Goal: Information Seeking & Learning: Learn about a topic

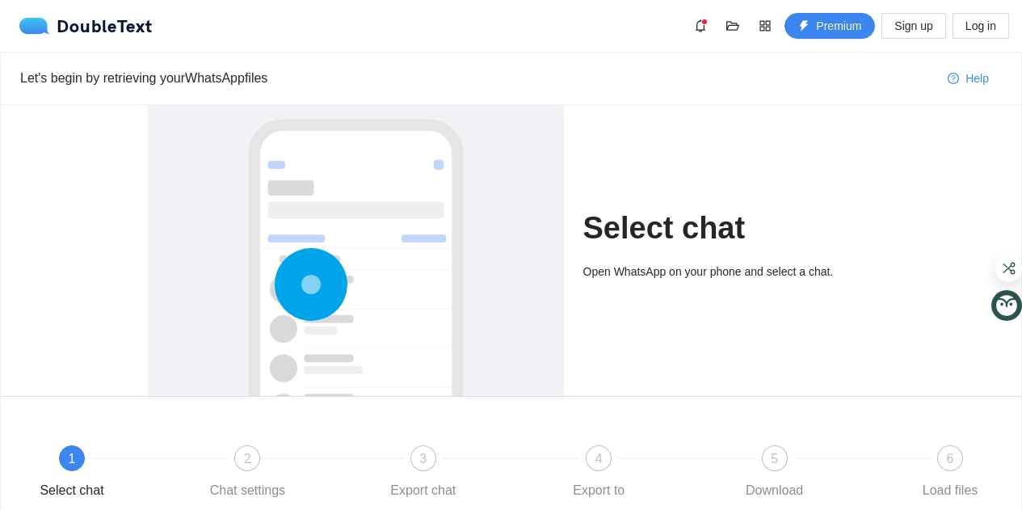
scroll to position [141, 0]
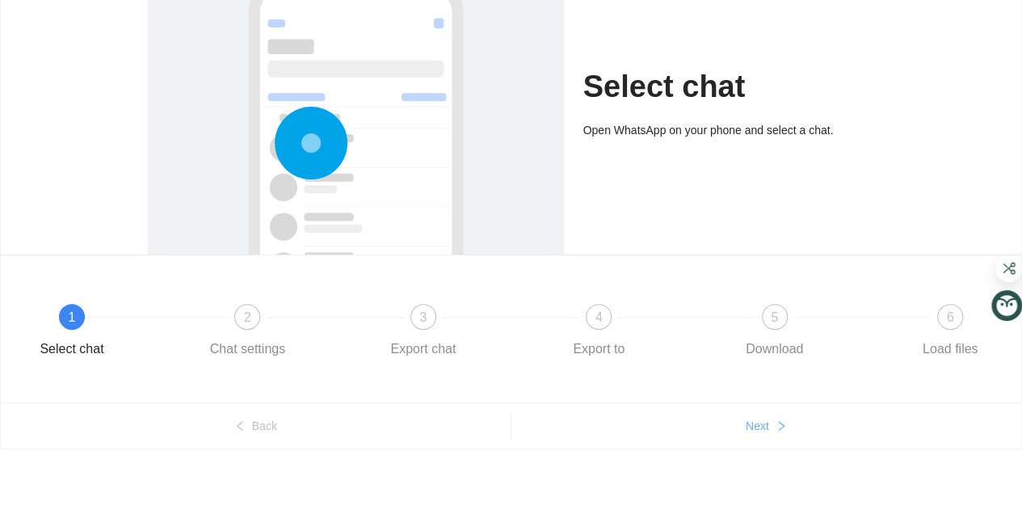
click at [765, 418] on span "Next" at bounding box center [757, 426] width 23 height 18
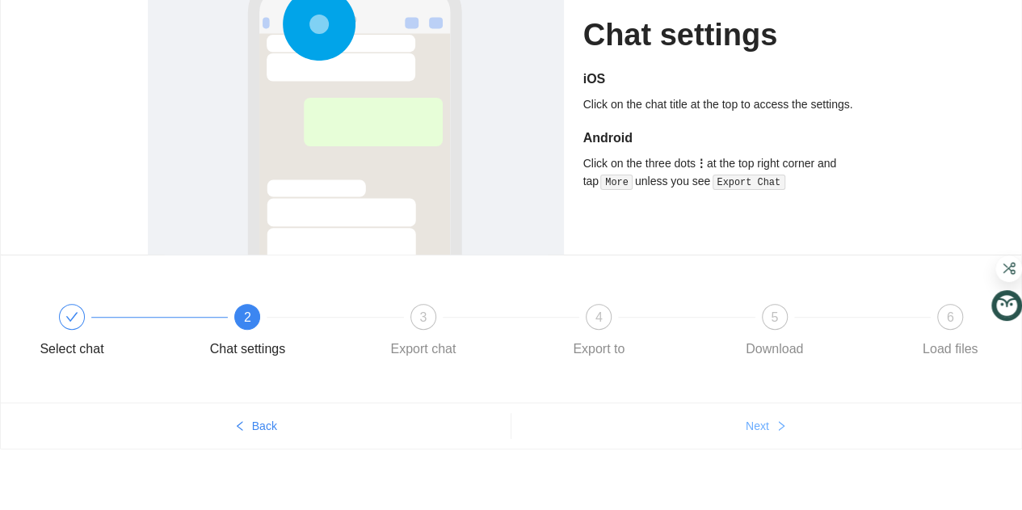
click at [765, 418] on span "Next" at bounding box center [757, 426] width 23 height 18
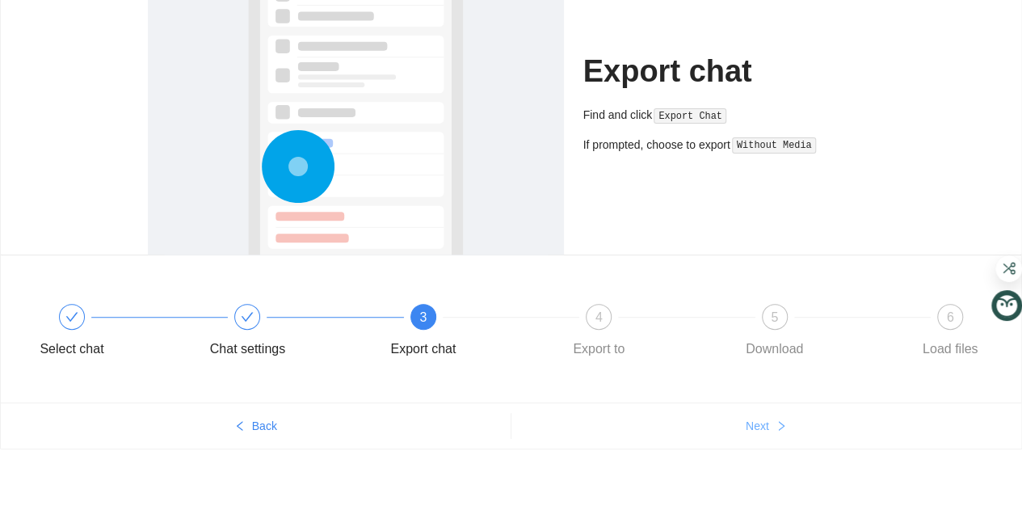
click at [765, 418] on span "Next" at bounding box center [757, 426] width 23 height 18
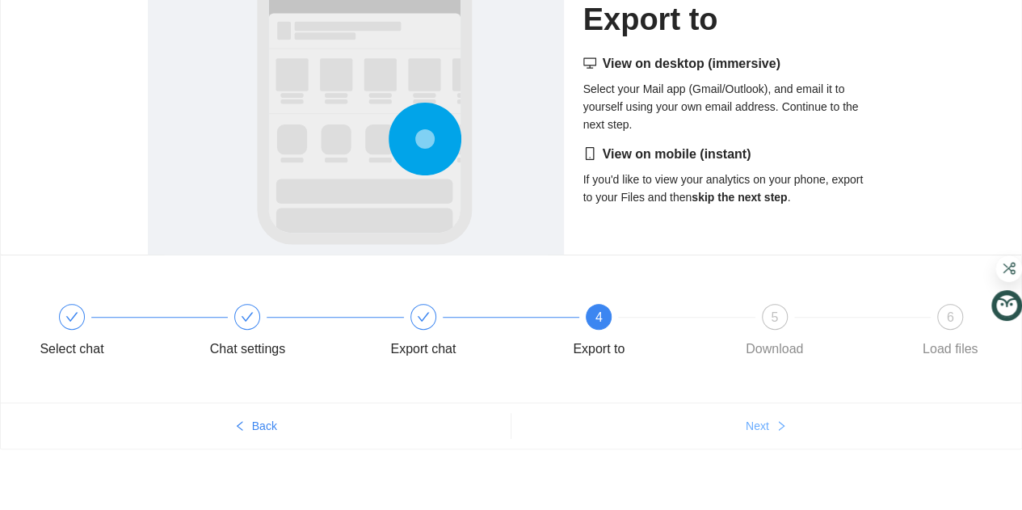
click at [765, 418] on span "Next" at bounding box center [757, 426] width 23 height 18
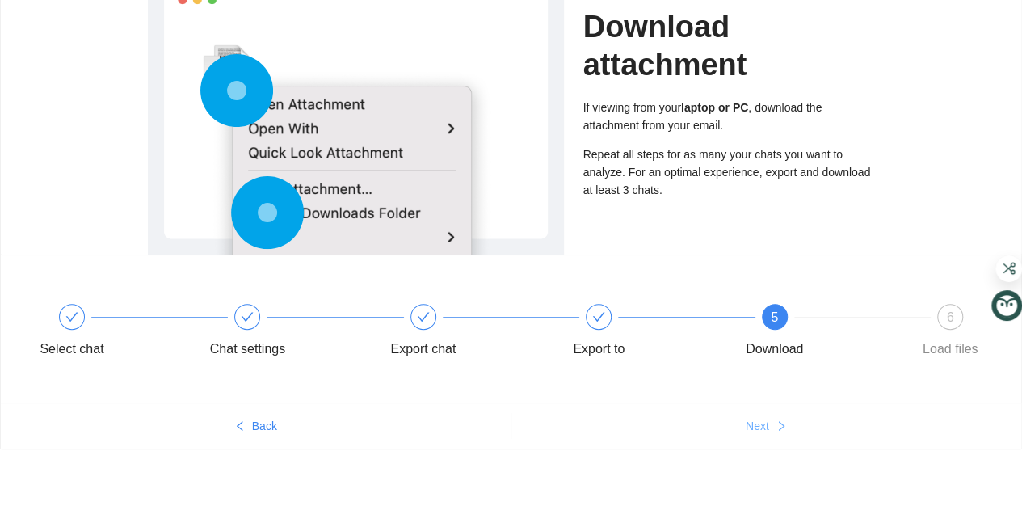
click at [765, 418] on span "Next" at bounding box center [757, 426] width 23 height 18
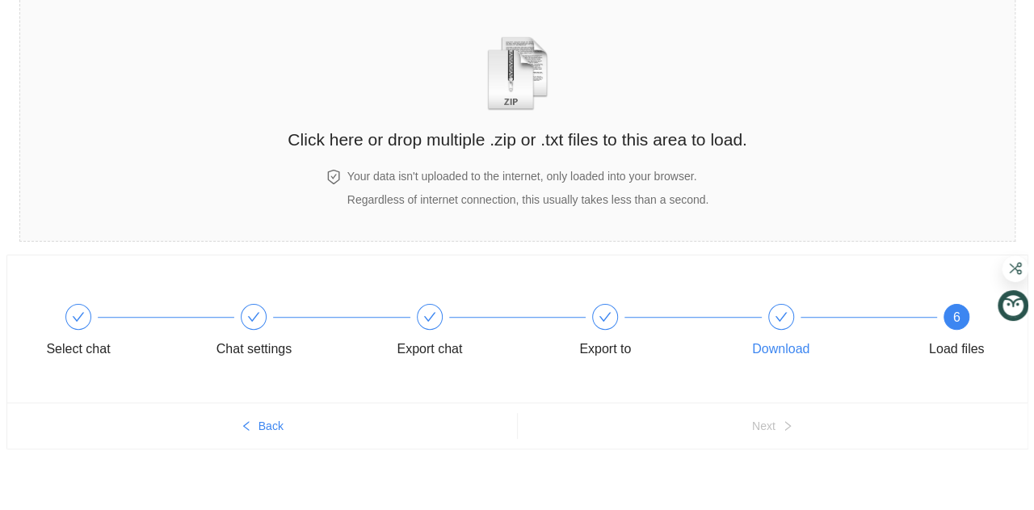
scroll to position [0, 0]
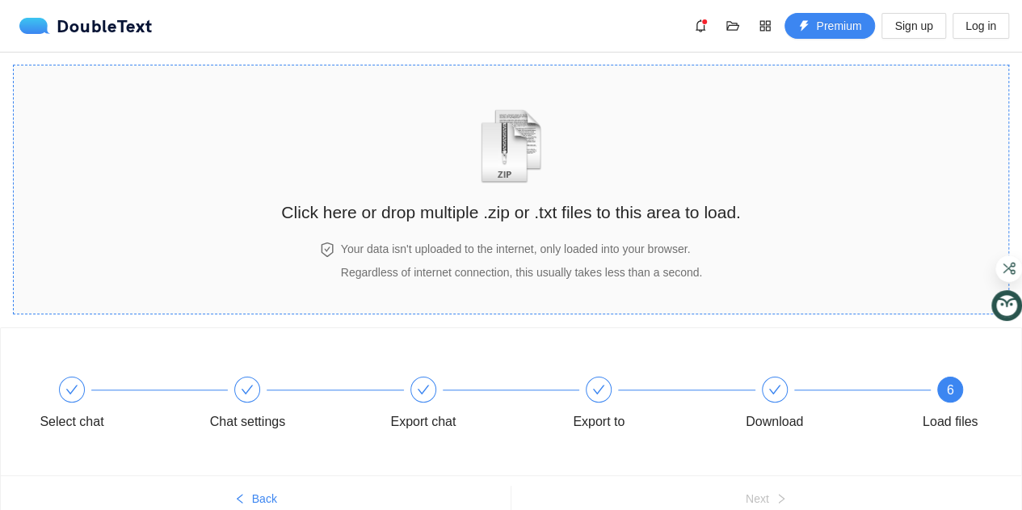
click at [517, 156] on img "zipOrTextIcon" at bounding box center [510, 146] width 75 height 74
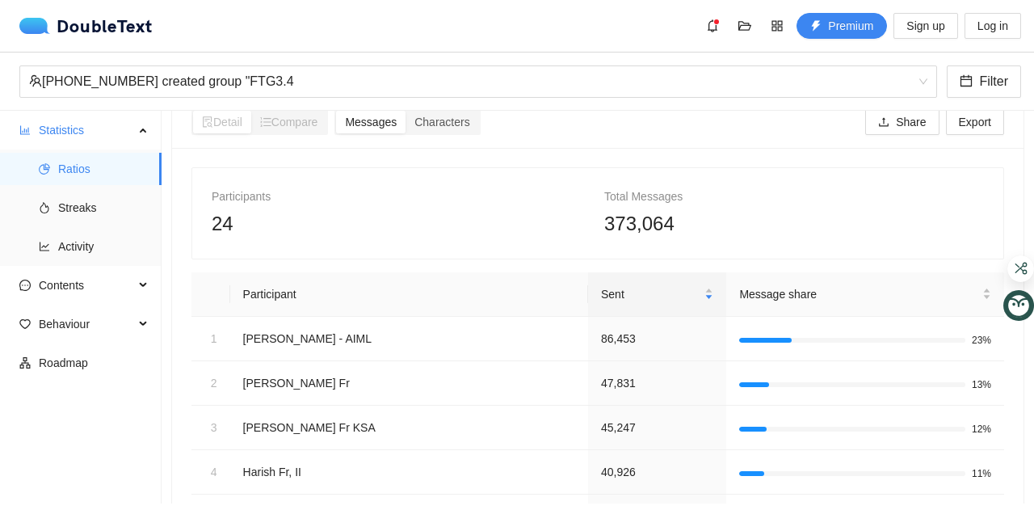
scroll to position [26, 0]
drag, startPoint x: 685, startPoint y: 226, endPoint x: 600, endPoint y: 221, distance: 85.0
click at [604, 221] on div "373,064" at bounding box center [794, 223] width 380 height 31
click at [604, 221] on span "373,064" at bounding box center [639, 223] width 70 height 22
drag, startPoint x: 600, startPoint y: 221, endPoint x: 662, endPoint y: 225, distance: 62.4
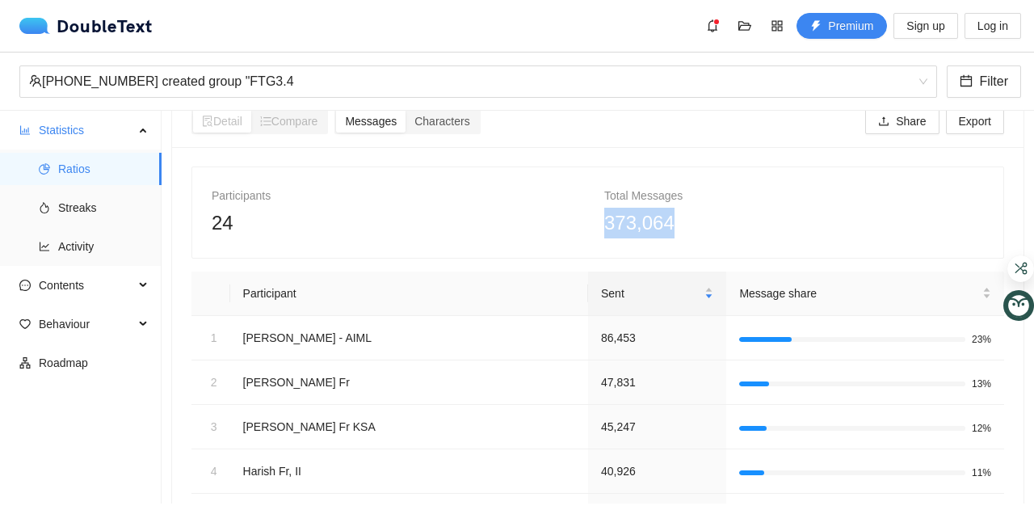
click at [662, 225] on span "373,064" at bounding box center [639, 223] width 70 height 22
drag, startPoint x: 662, startPoint y: 225, endPoint x: 596, endPoint y: 221, distance: 66.4
click at [598, 221] on div "Total Messages 373,064" at bounding box center [794, 213] width 393 height 52
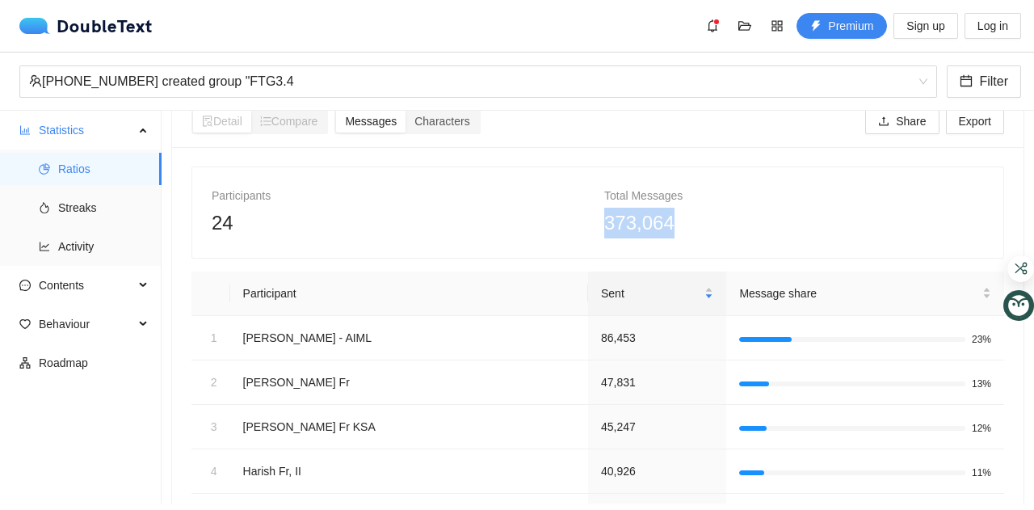
drag, startPoint x: 596, startPoint y: 221, endPoint x: 666, endPoint y: 219, distance: 69.5
click at [666, 219] on div "Total Messages 373,064" at bounding box center [794, 213] width 393 height 52
click at [666, 219] on div "373,064" at bounding box center [794, 223] width 380 height 31
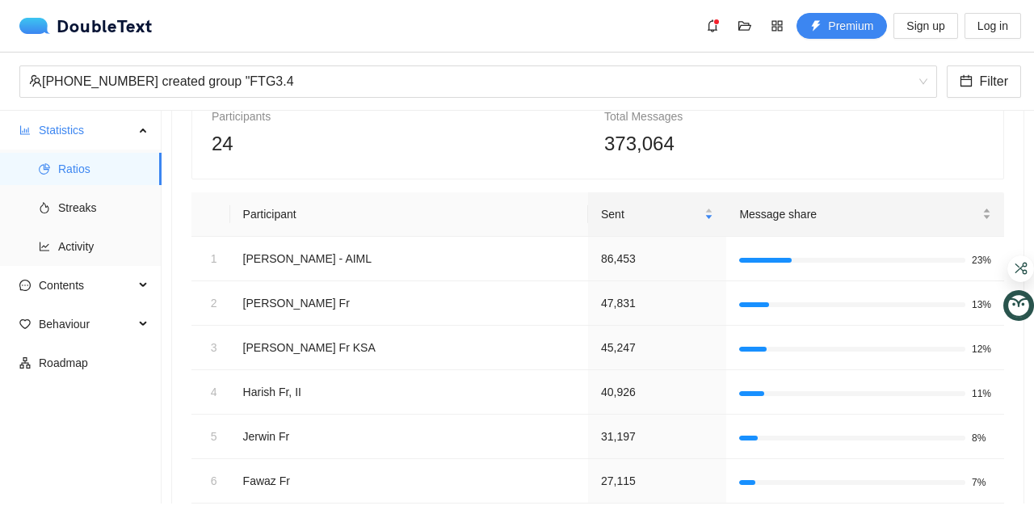
scroll to position [108, 0]
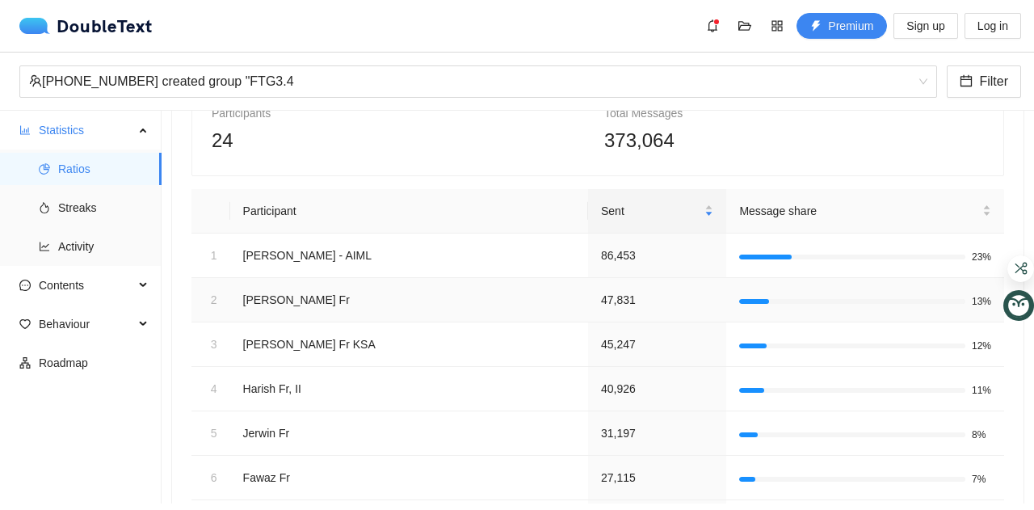
drag, startPoint x: 711, startPoint y: 303, endPoint x: 683, endPoint y: 297, distance: 28.0
click at [739, 297] on div at bounding box center [865, 300] width 252 height 15
click at [739, 301] on div at bounding box center [753, 301] width 29 height 5
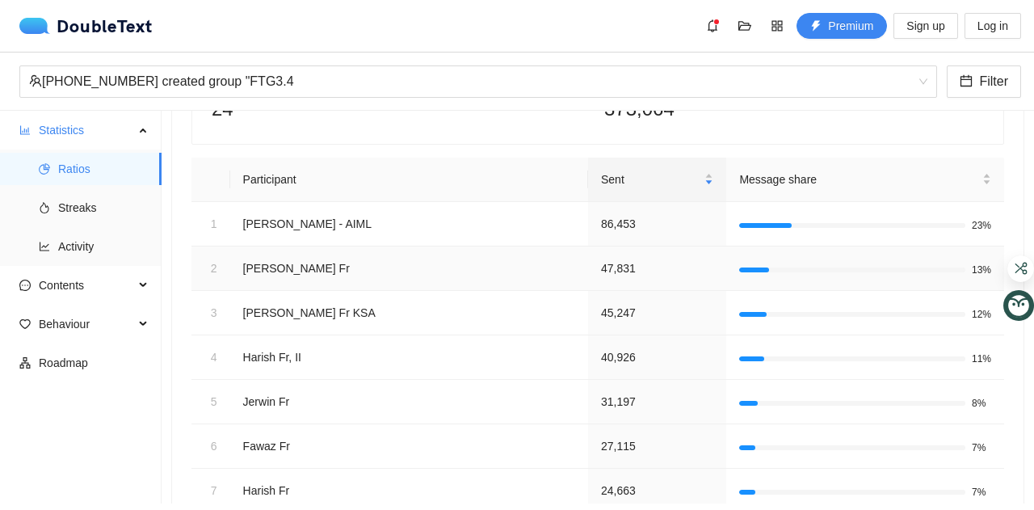
scroll to position [181, 0]
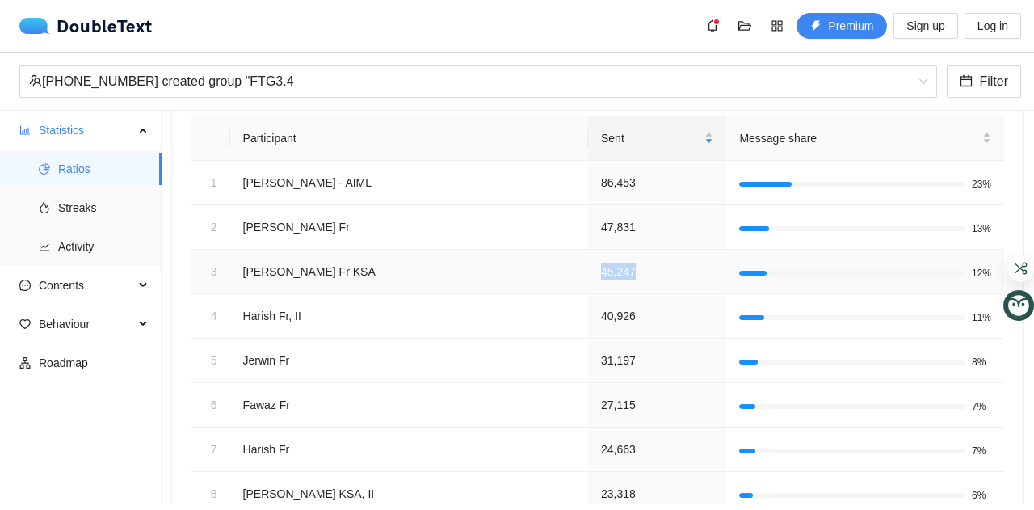
drag, startPoint x: 554, startPoint y: 274, endPoint x: 514, endPoint y: 271, distance: 40.5
click at [588, 271] on td "45,247" at bounding box center [657, 272] width 138 height 44
drag, startPoint x: 514, startPoint y: 271, endPoint x: 551, endPoint y: 271, distance: 37.2
click at [588, 271] on td "45,247" at bounding box center [657, 272] width 138 height 44
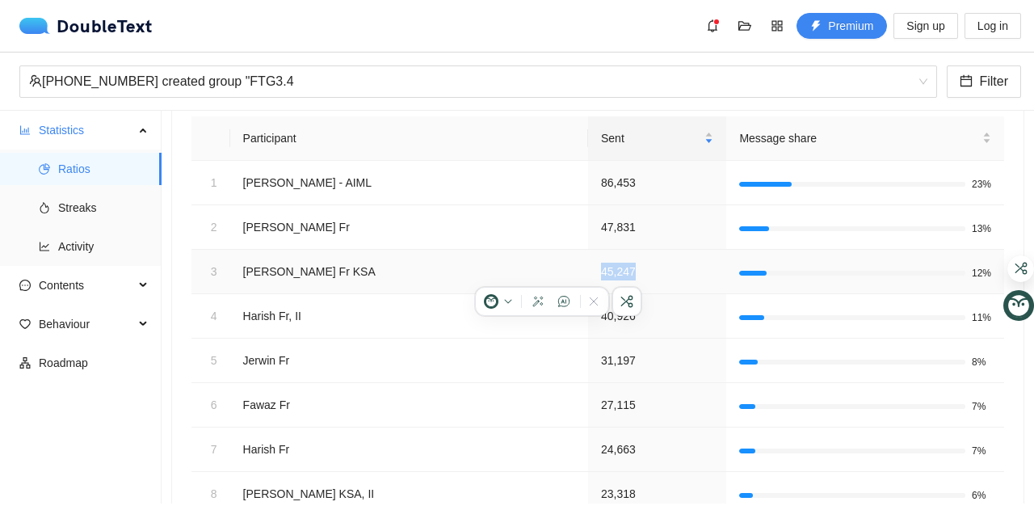
click at [588, 271] on td "45,247" at bounding box center [657, 272] width 138 height 44
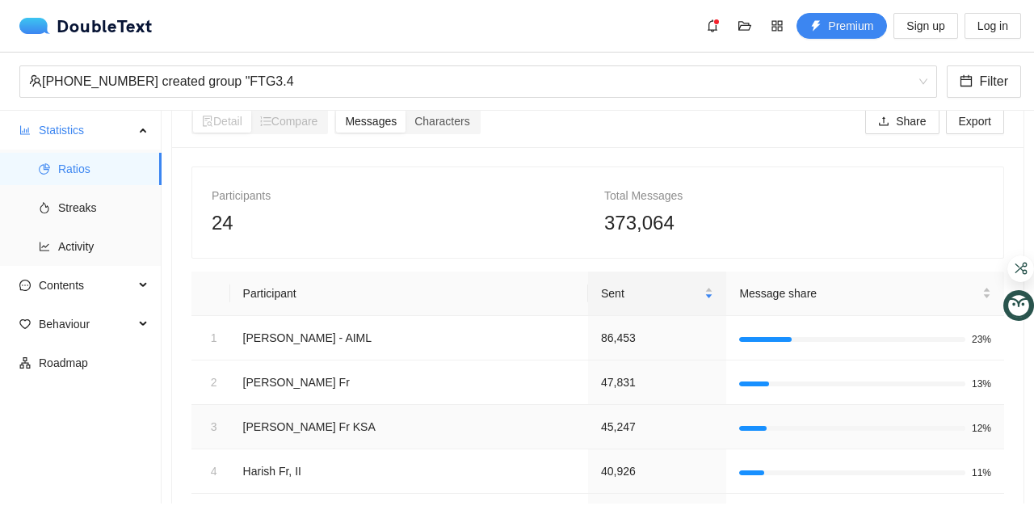
scroll to position [0, 0]
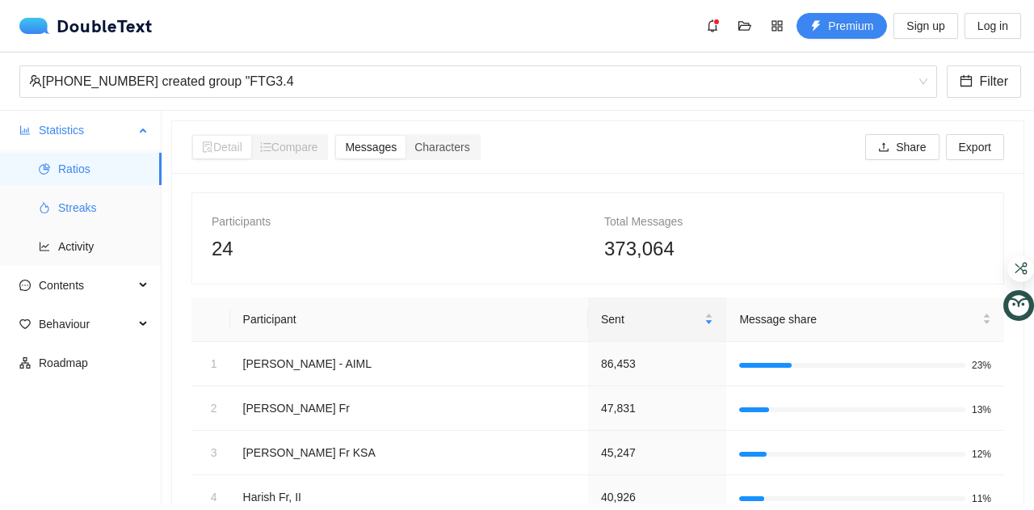
click at [115, 201] on span "Streaks" at bounding box center [103, 207] width 90 height 32
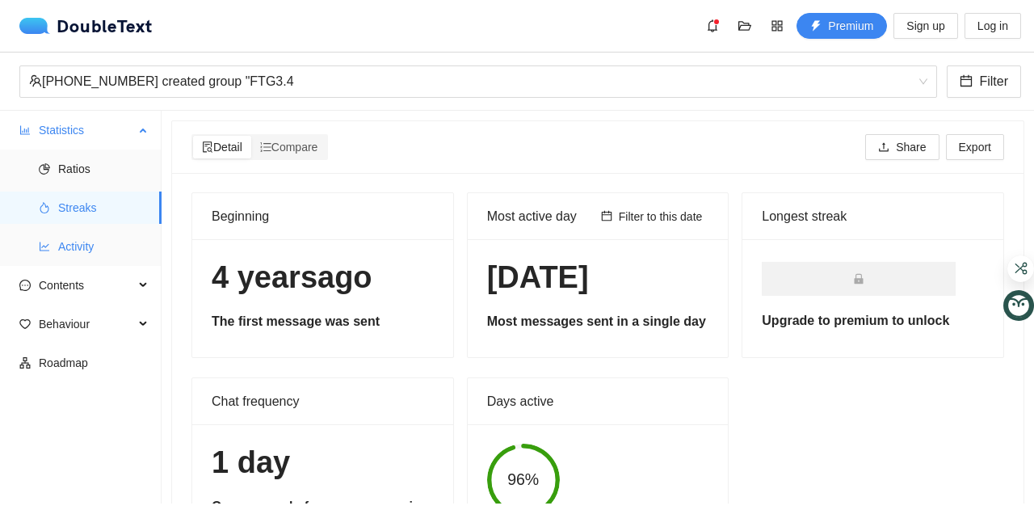
click at [72, 240] on span "Activity" at bounding box center [103, 246] width 90 height 32
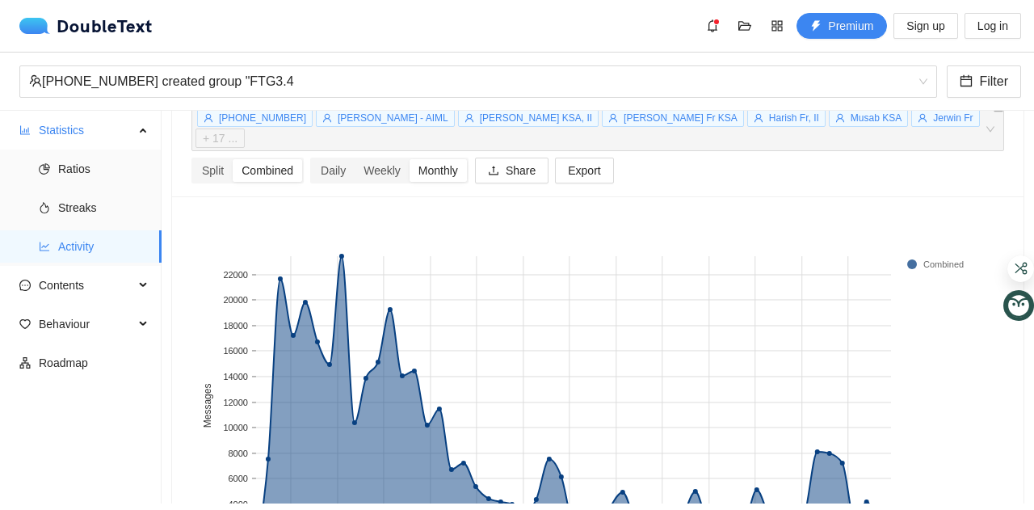
scroll to position [74, 0]
click at [344, 120] on span "[PERSON_NAME] - AIML" at bounding box center [393, 116] width 111 height 11
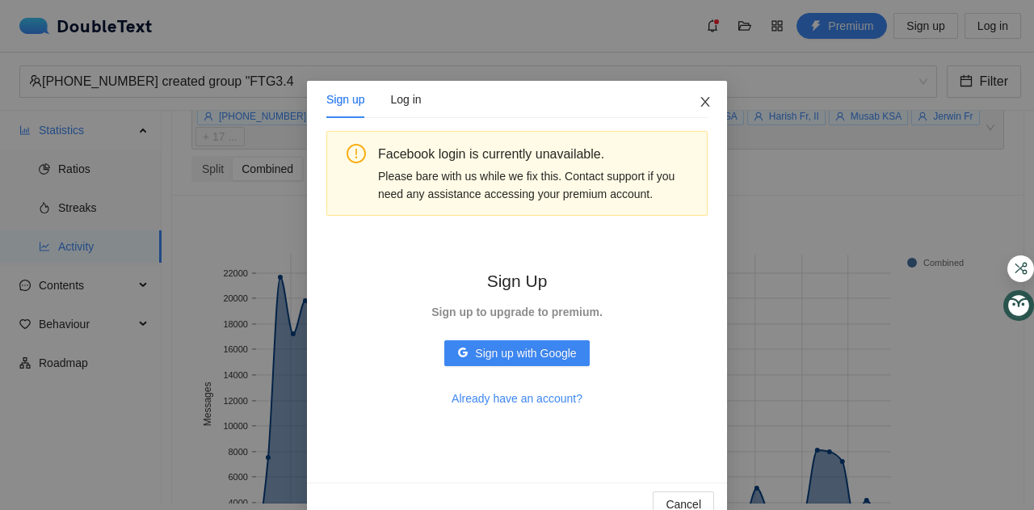
click at [700, 95] on span "Close" at bounding box center [705, 103] width 44 height 44
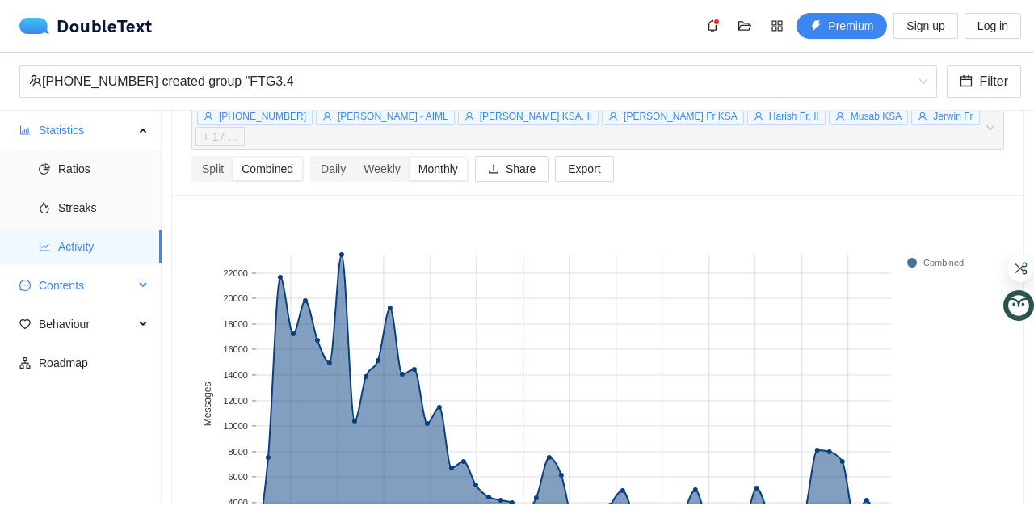
click at [118, 274] on span "Contents" at bounding box center [86, 285] width 95 height 32
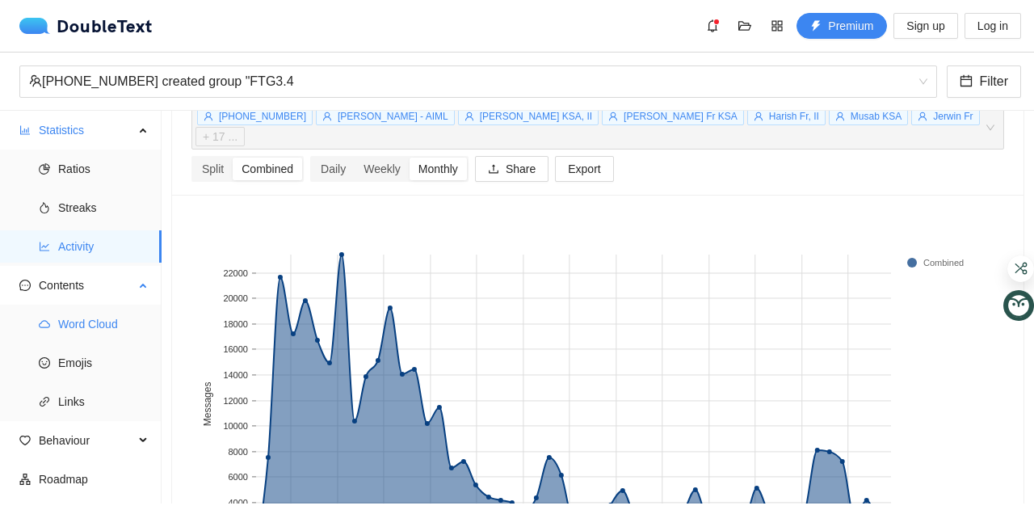
click at [84, 326] on span "Word Cloud" at bounding box center [103, 324] width 90 height 32
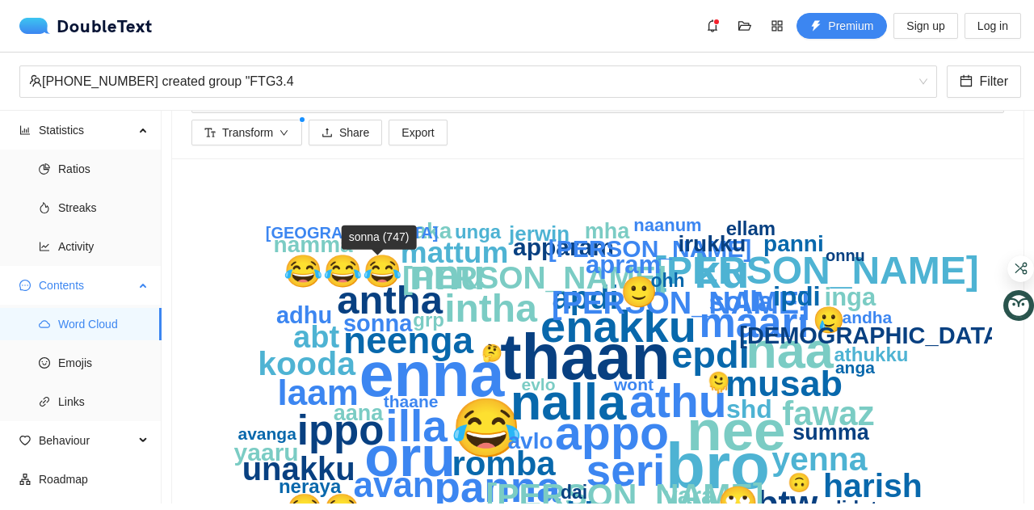
scroll to position [122, 0]
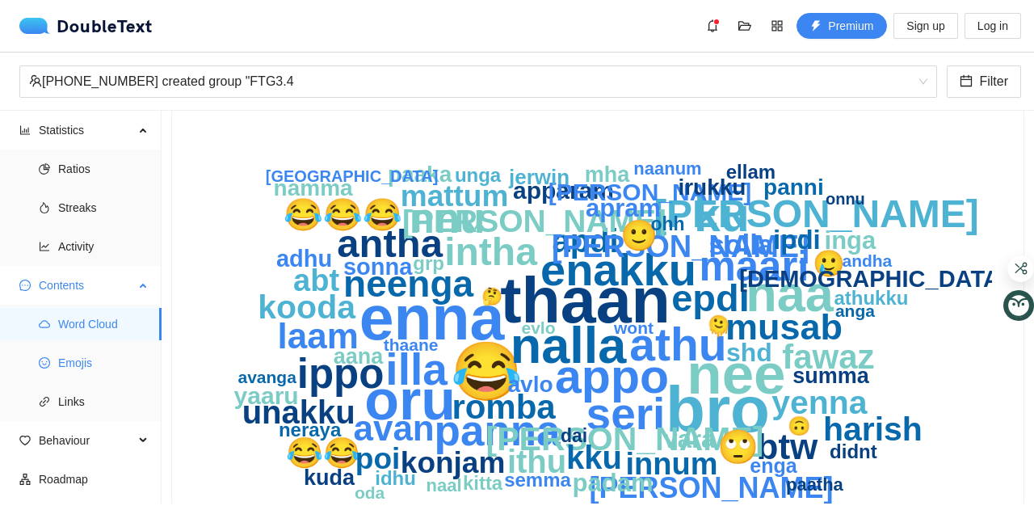
click at [84, 359] on span "Emojis" at bounding box center [103, 363] width 90 height 32
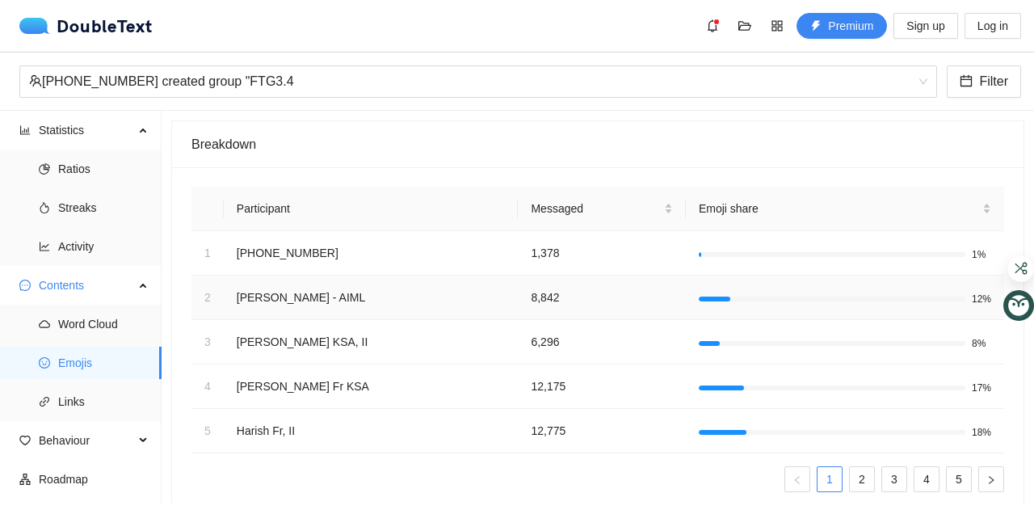
drag, startPoint x: 670, startPoint y: 292, endPoint x: 715, endPoint y: 300, distance: 45.2
click at [715, 300] on div at bounding box center [845, 298] width 292 height 15
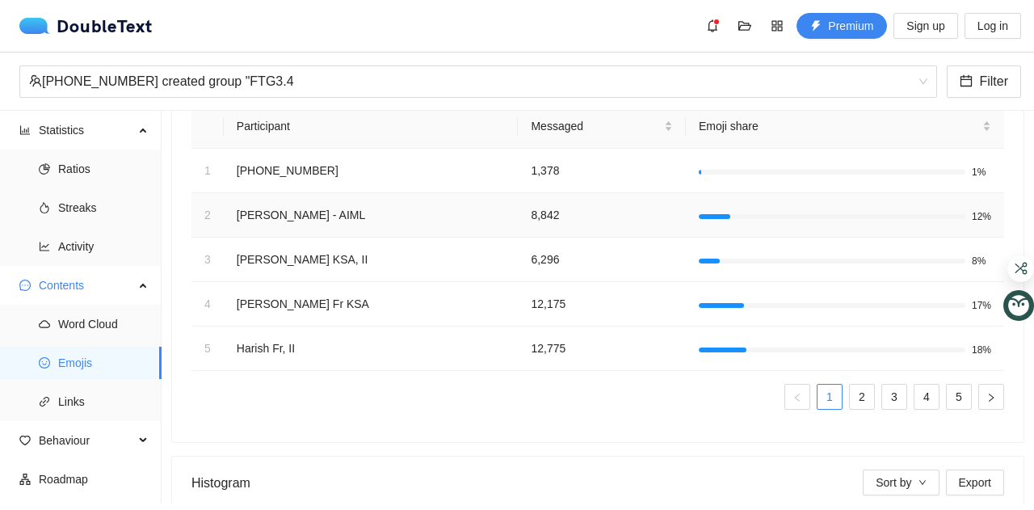
scroll to position [82, 0]
click at [853, 397] on link "2" at bounding box center [862, 397] width 24 height 24
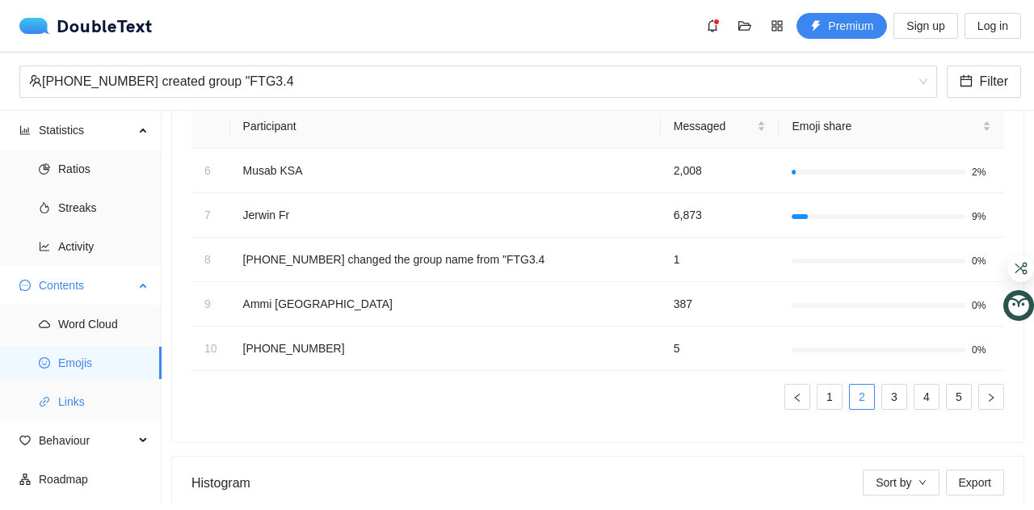
click at [103, 388] on span "Links" at bounding box center [103, 401] width 90 height 32
click at [94, 435] on span "Behaviour" at bounding box center [86, 440] width 95 height 32
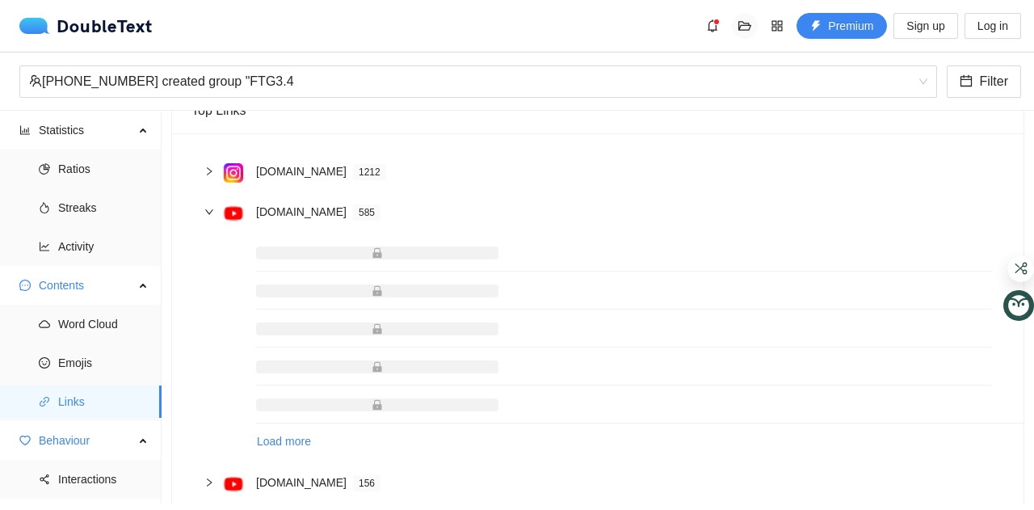
scroll to position [164, 0]
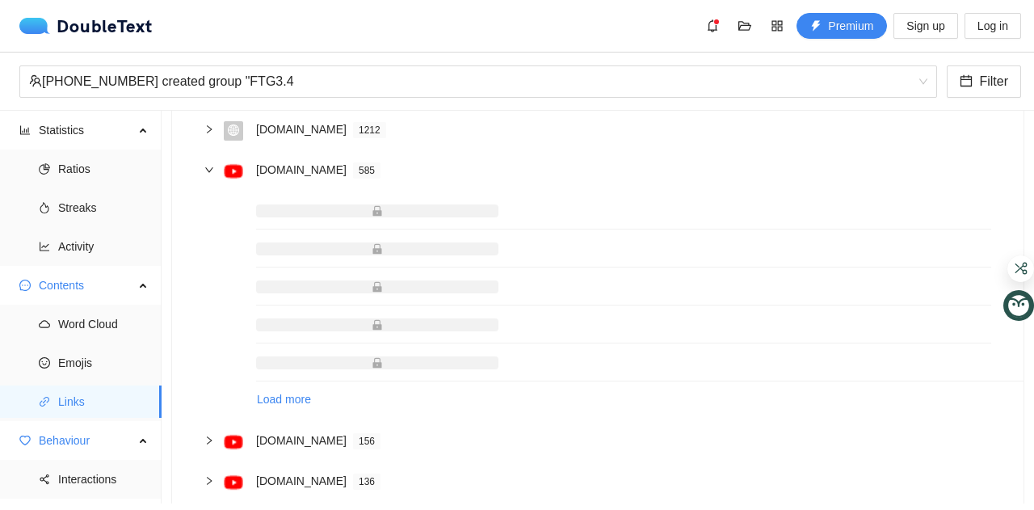
click at [210, 167] on icon "right" at bounding box center [209, 170] width 10 height 10
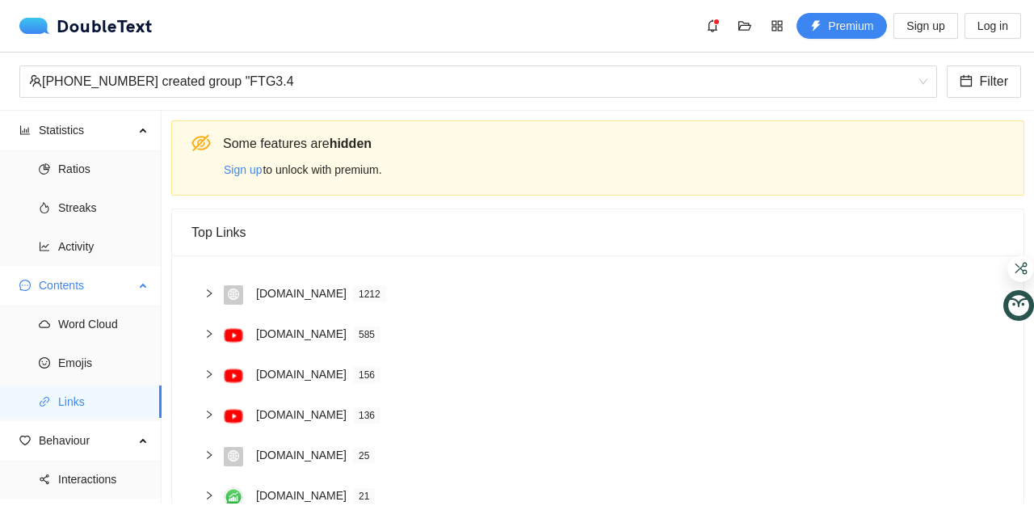
scroll to position [30, 0]
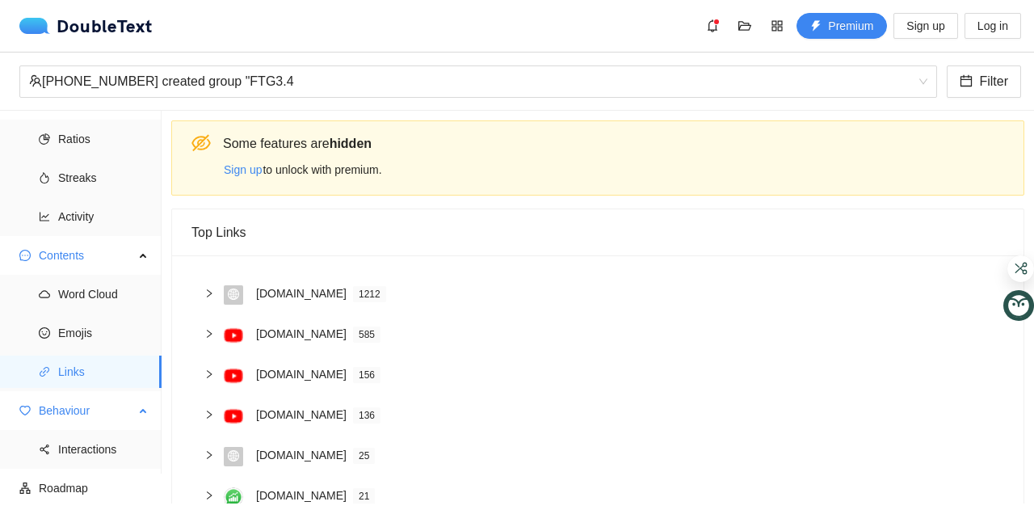
click at [81, 404] on span "Behaviour" at bounding box center [86, 410] width 95 height 32
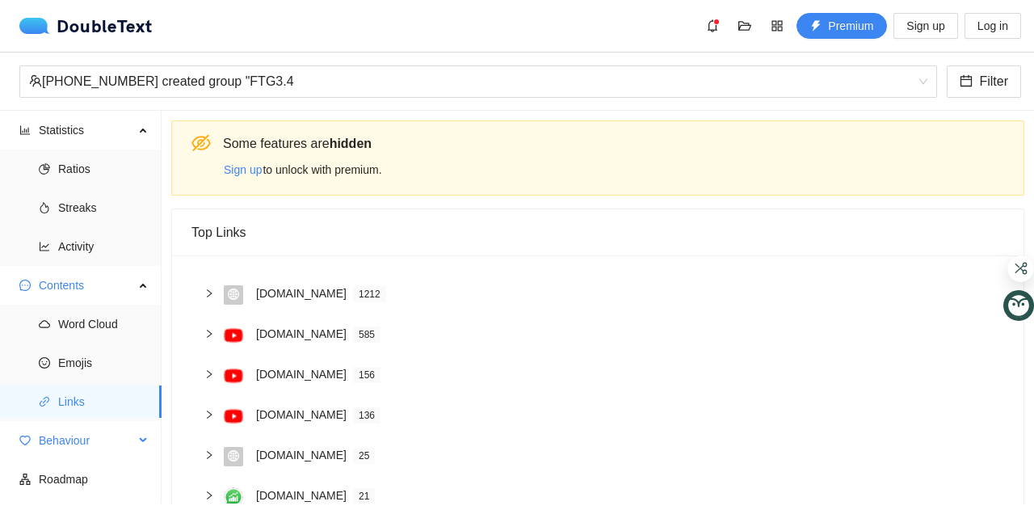
click at [94, 445] on span "Behaviour" at bounding box center [86, 440] width 95 height 32
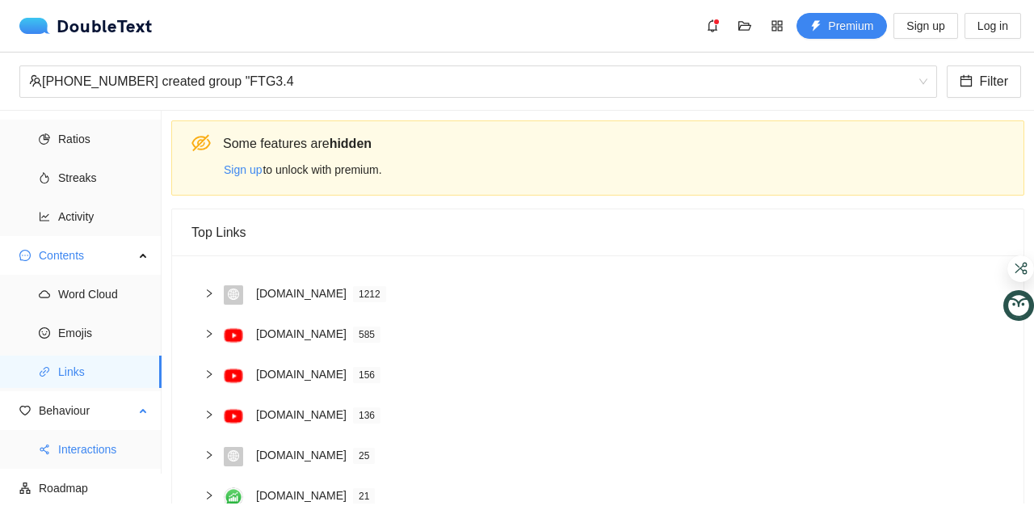
click at [91, 445] on span "Interactions" at bounding box center [103, 449] width 90 height 32
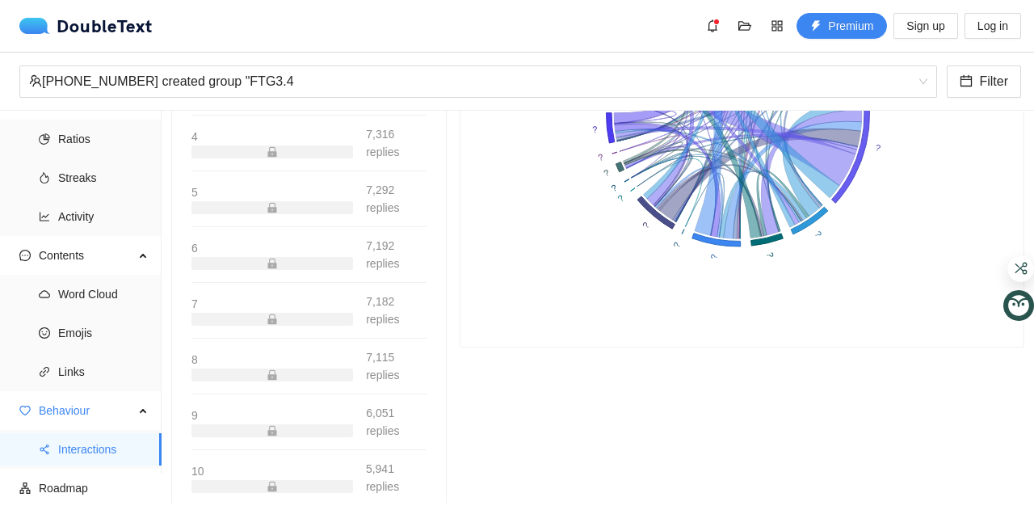
scroll to position [410, 0]
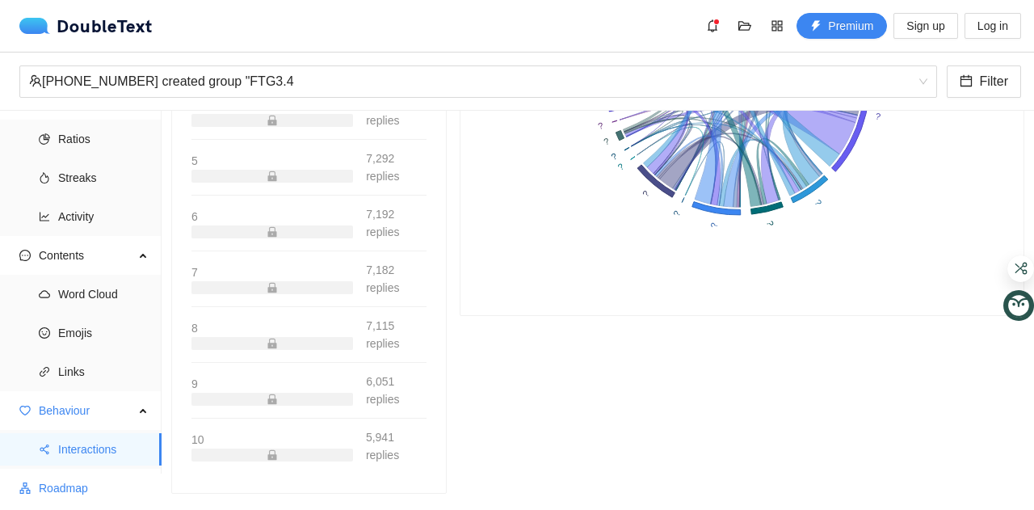
click at [66, 477] on span "Roadmap" at bounding box center [94, 488] width 110 height 32
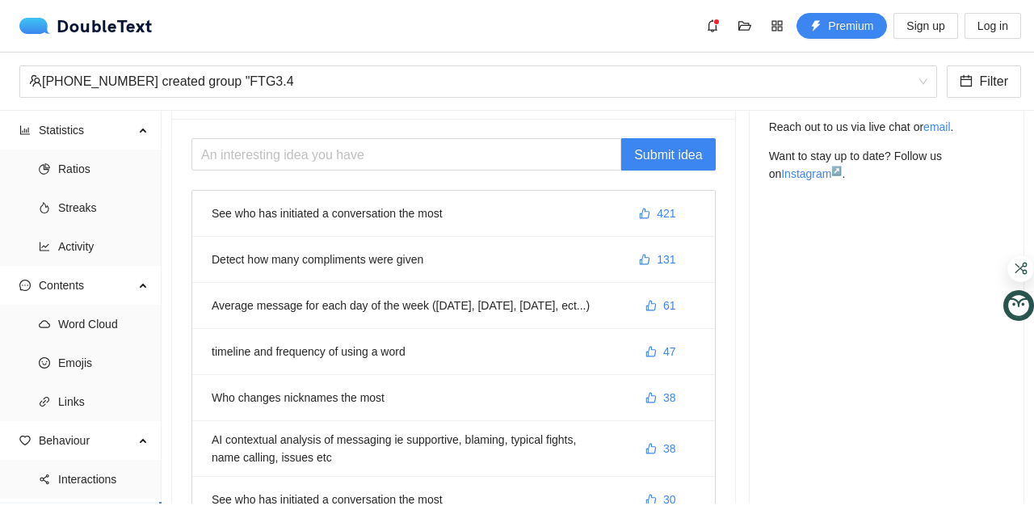
scroll to position [78, 0]
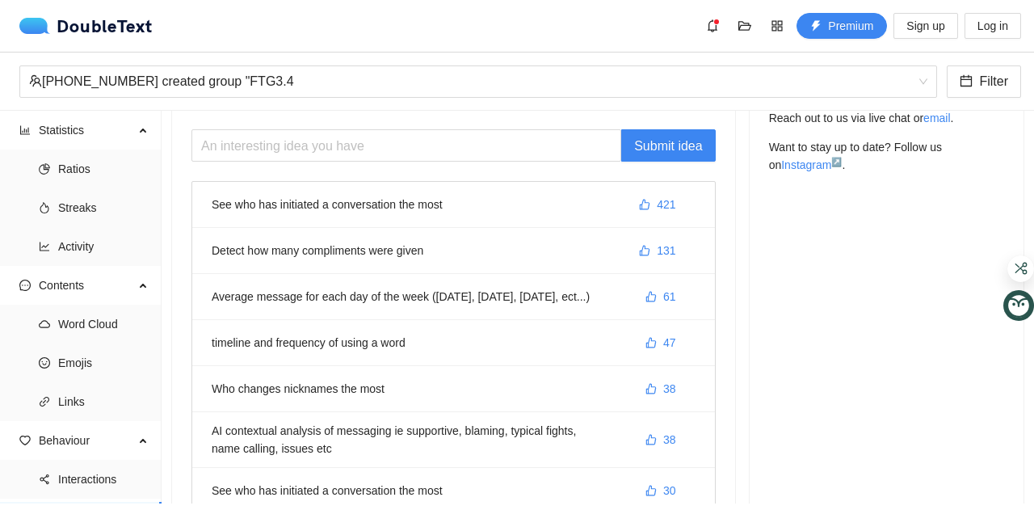
click at [389, 207] on li "See who has initiated a conversation the most 421" at bounding box center [453, 205] width 523 height 46
click at [296, 346] on li "timeline and frequency of using a word 47" at bounding box center [453, 343] width 523 height 46
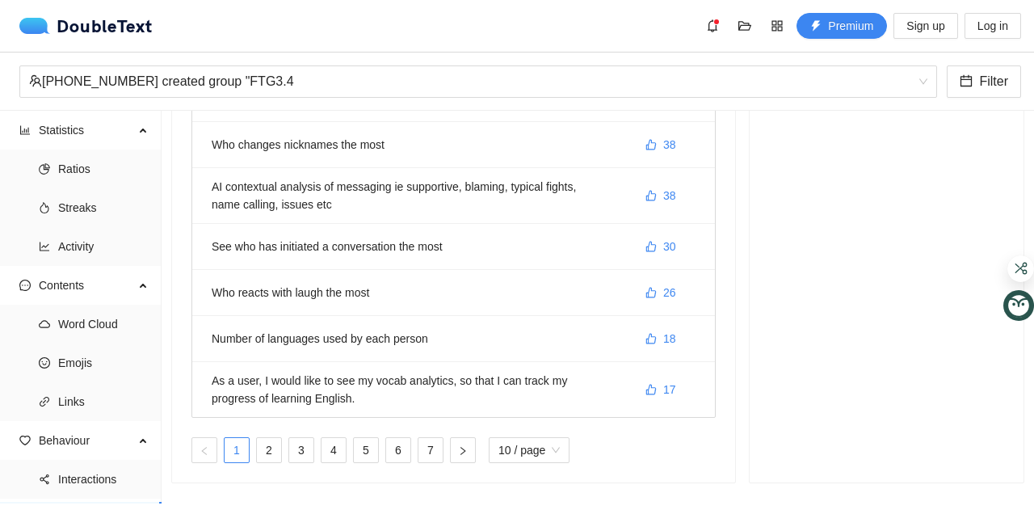
scroll to position [342, 0]
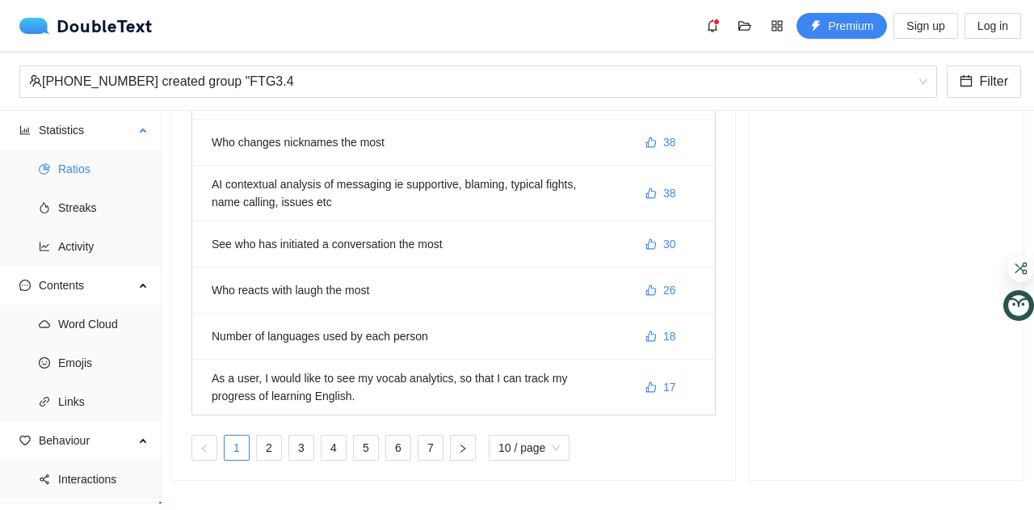
click at [60, 164] on span "Ratios" at bounding box center [103, 169] width 90 height 32
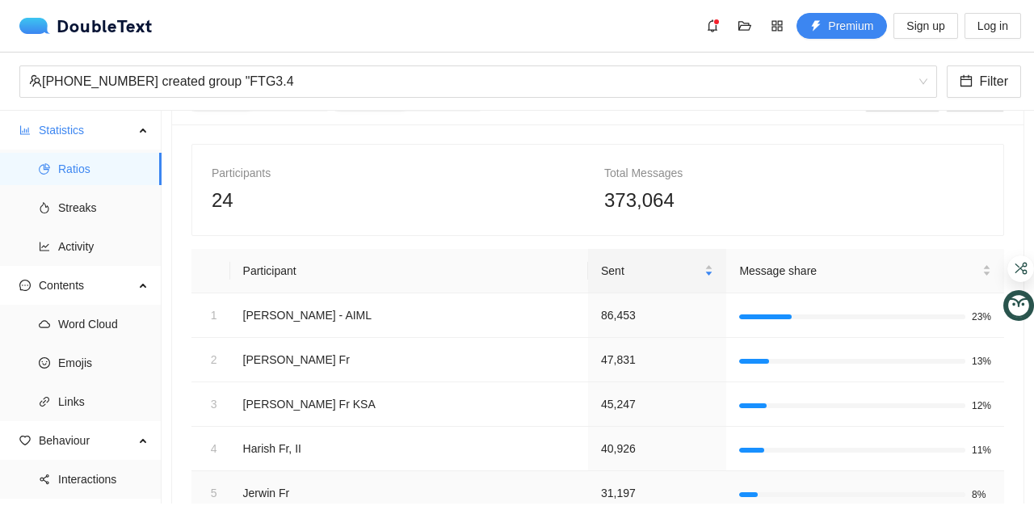
scroll to position [160, 0]
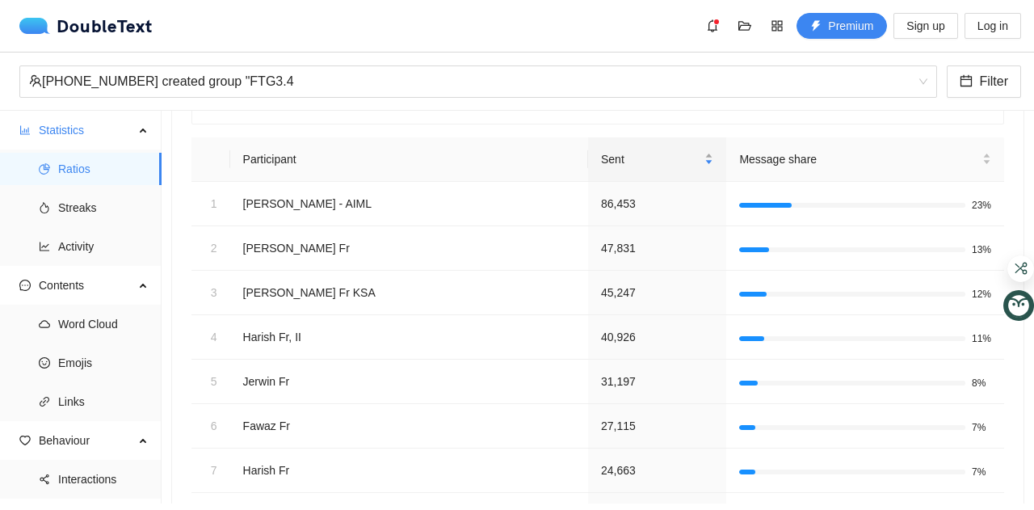
click at [601, 155] on span "Sent" at bounding box center [651, 159] width 100 height 18
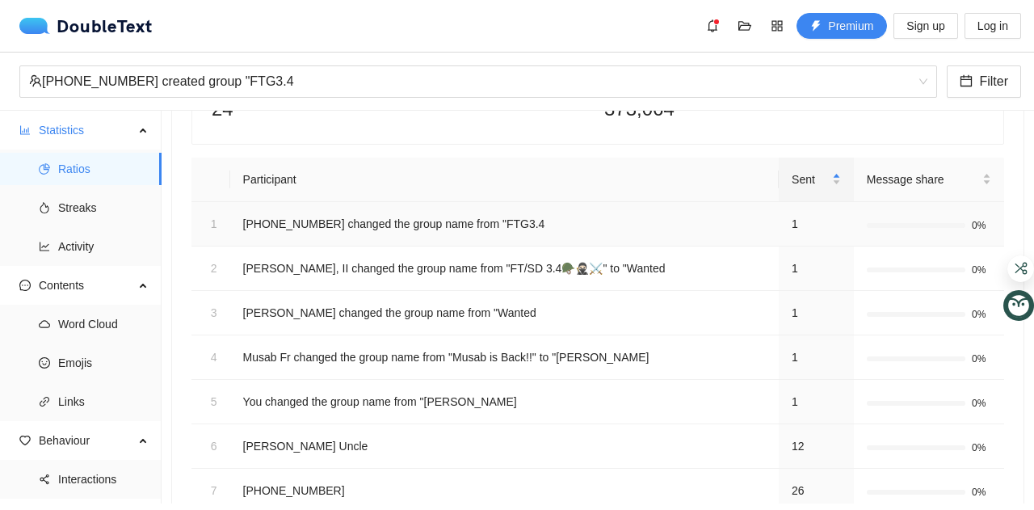
scroll to position [139, 0]
click at [795, 184] on span "Sent" at bounding box center [810, 180] width 37 height 18
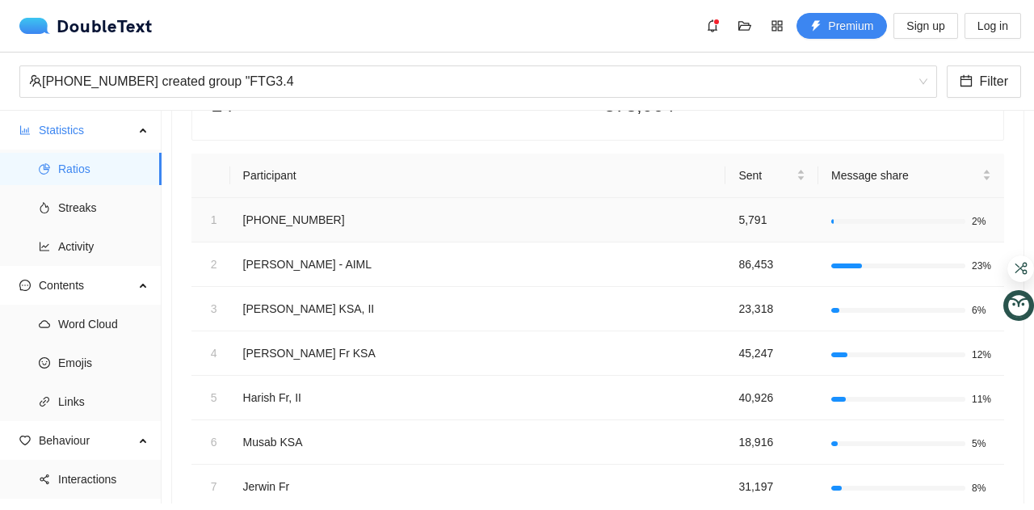
scroll to position [138, 0]
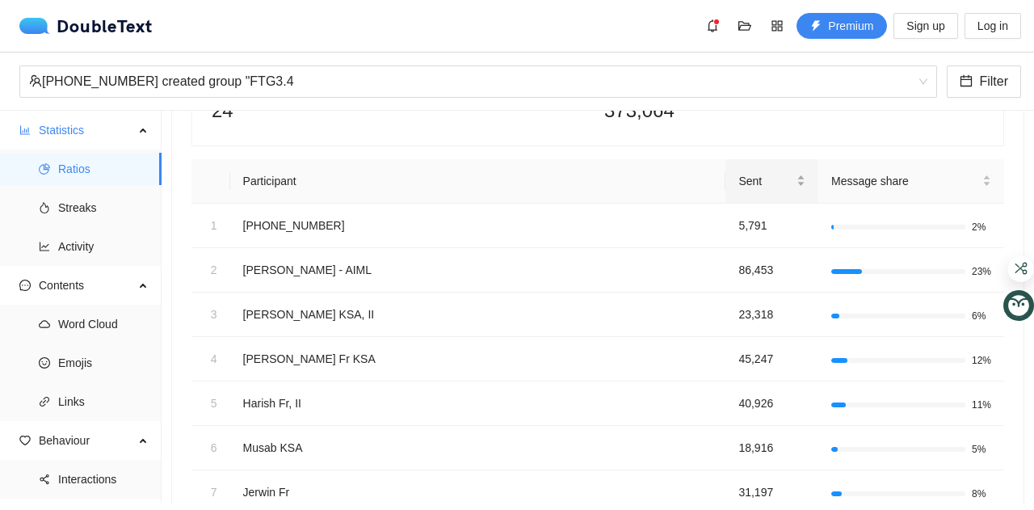
click at [742, 183] on span "Sent" at bounding box center [765, 181] width 55 height 18
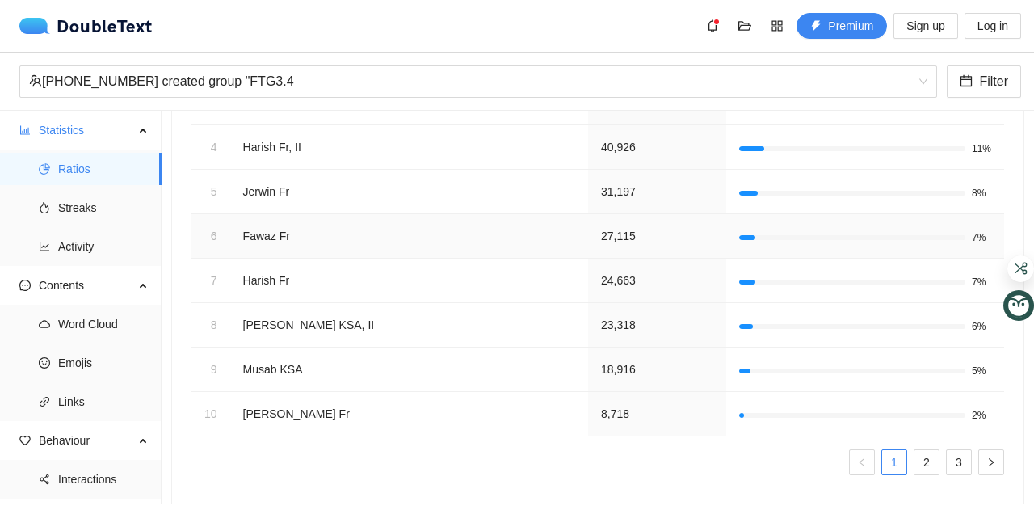
scroll to position [354, 0]
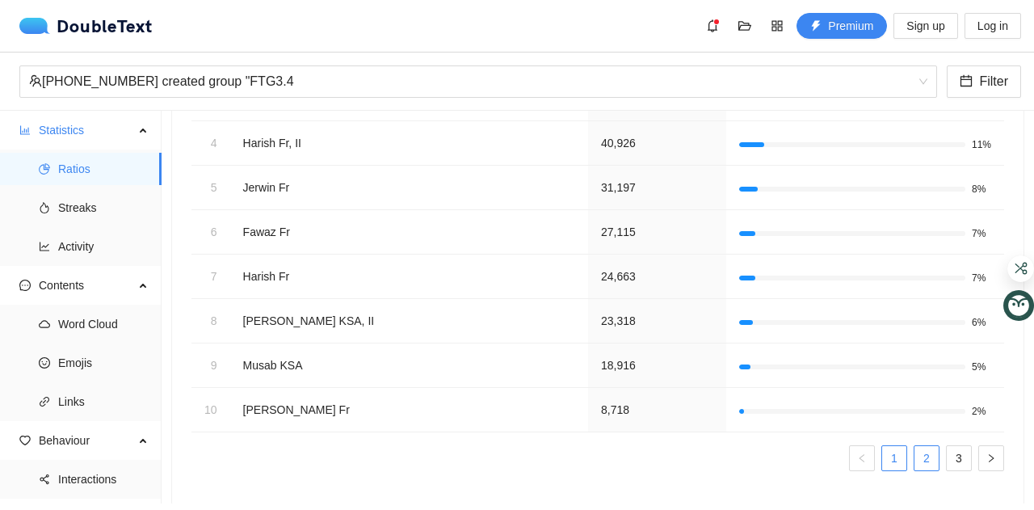
click at [924, 455] on link "2" at bounding box center [926, 458] width 24 height 24
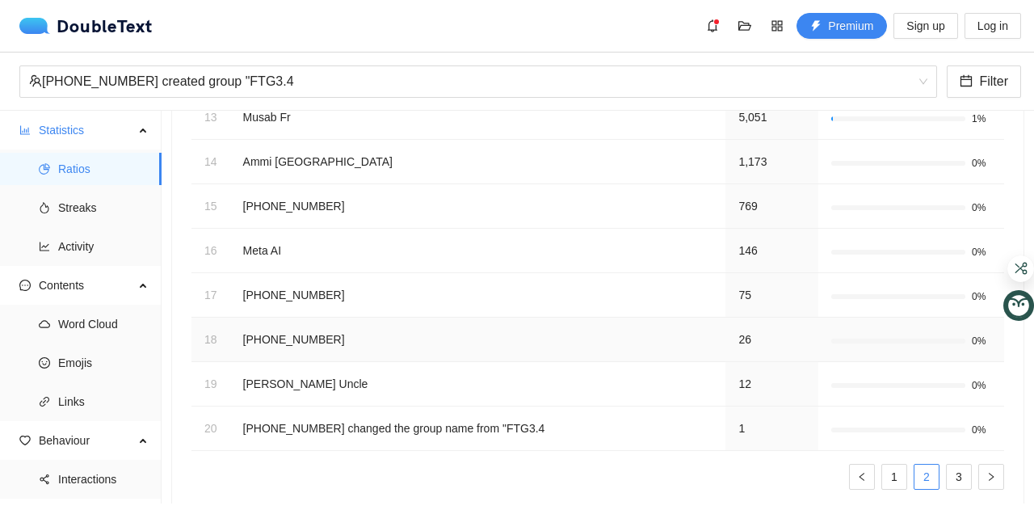
scroll to position [372, 0]
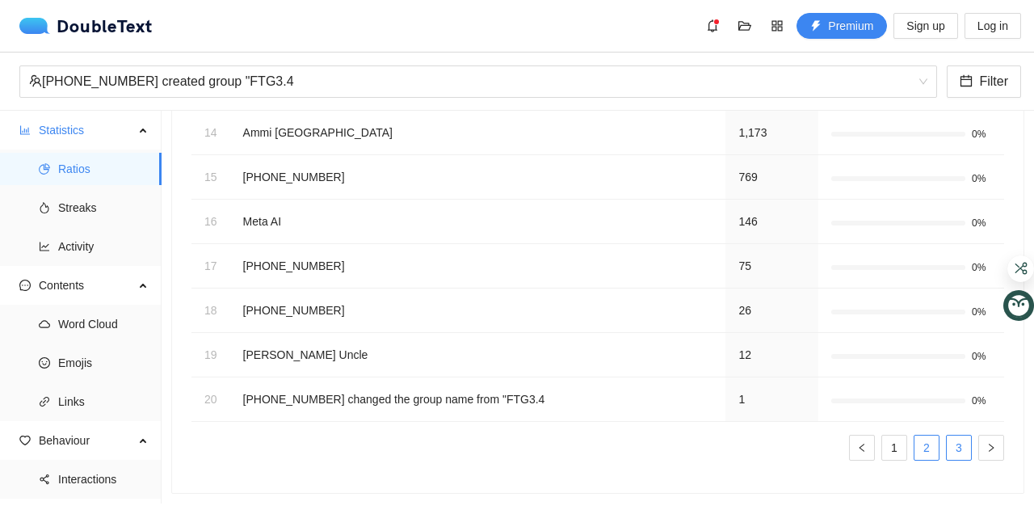
click at [948, 435] on link "3" at bounding box center [959, 447] width 24 height 24
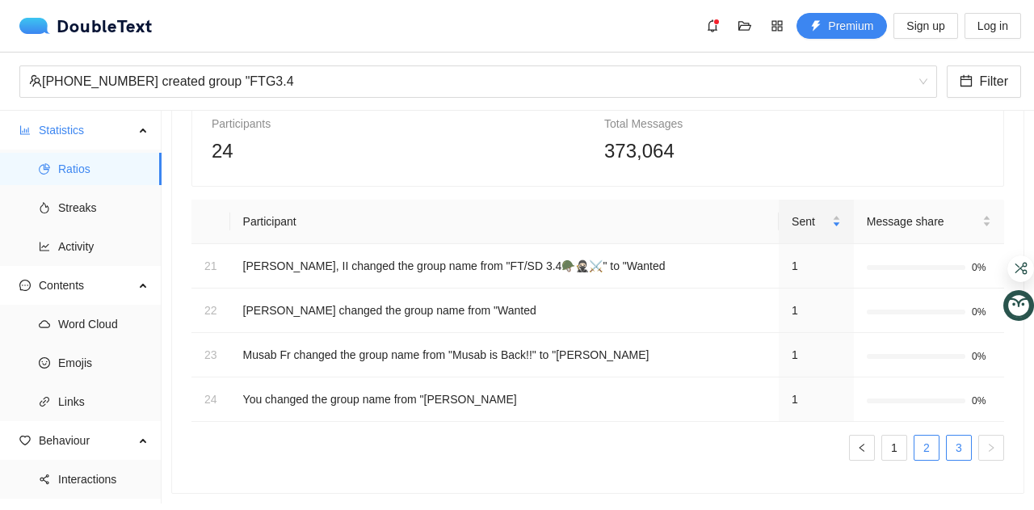
click at [926, 435] on link "2" at bounding box center [926, 447] width 24 height 24
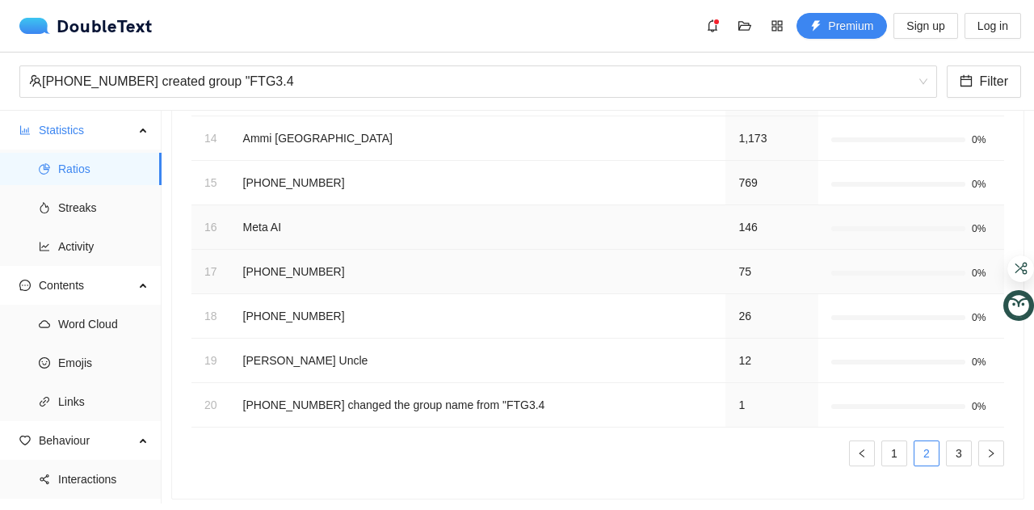
scroll to position [365, 0]
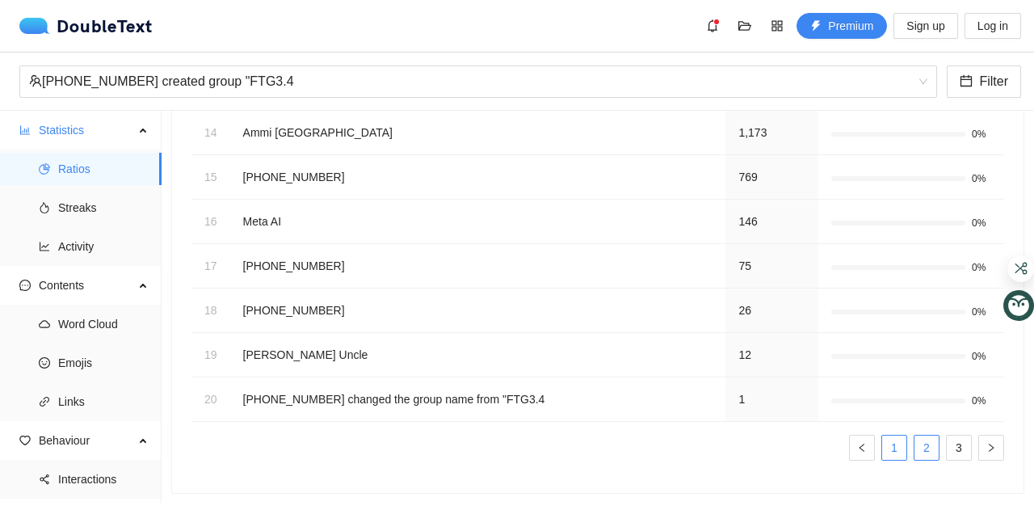
click at [882, 436] on link "1" at bounding box center [894, 447] width 24 height 24
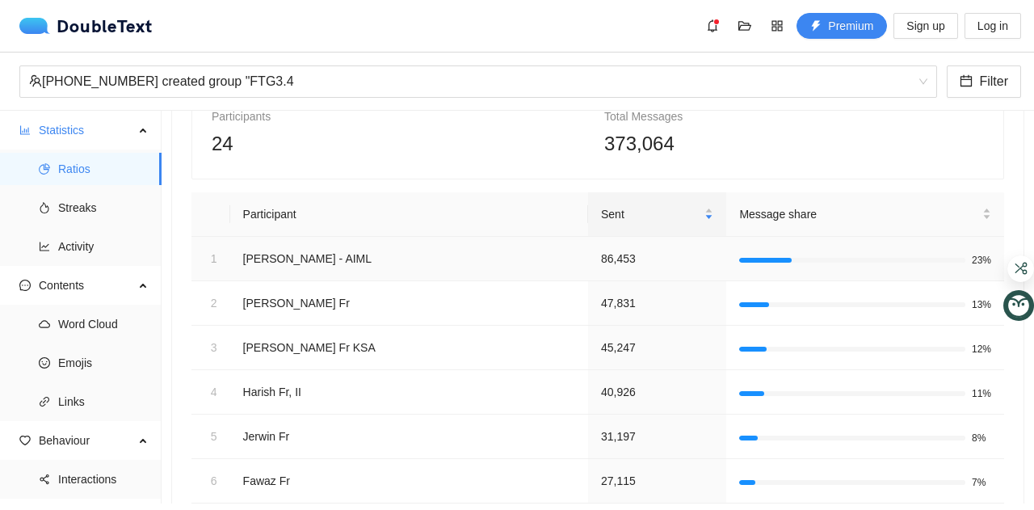
scroll to position [0, 0]
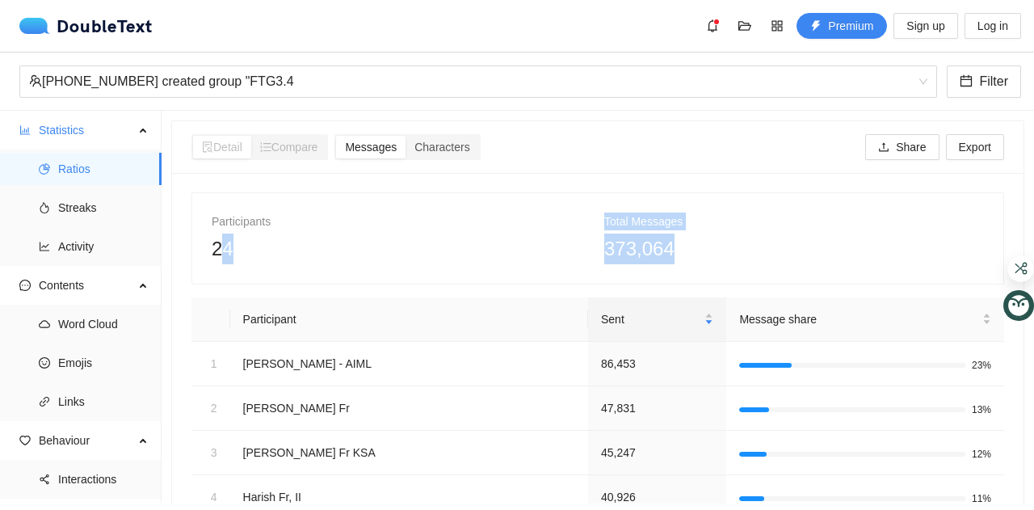
drag, startPoint x: 700, startPoint y: 255, endPoint x: 227, endPoint y: 234, distance: 473.8
click at [227, 234] on div "Participants 24 Total Messages 373,064" at bounding box center [597, 238] width 785 height 52
click at [227, 237] on span "24" at bounding box center [223, 248] width 22 height 22
click at [427, 148] on span "Characters" at bounding box center [441, 147] width 55 height 13
click at [406, 136] on input "Characters" at bounding box center [406, 136] width 0 height 0
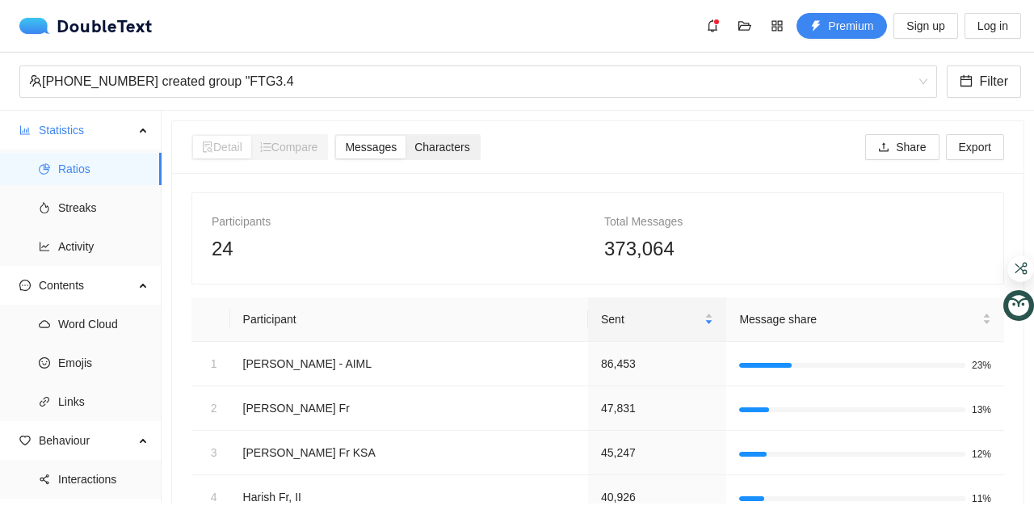
click at [427, 148] on span "Characters" at bounding box center [441, 147] width 55 height 13
click at [406, 136] on input "Characters" at bounding box center [406, 136] width 0 height 0
click at [427, 148] on span "Characters" at bounding box center [441, 147] width 55 height 13
click at [406, 136] on input "Characters" at bounding box center [406, 136] width 0 height 0
click at [393, 148] on span "Messages" at bounding box center [371, 147] width 52 height 13
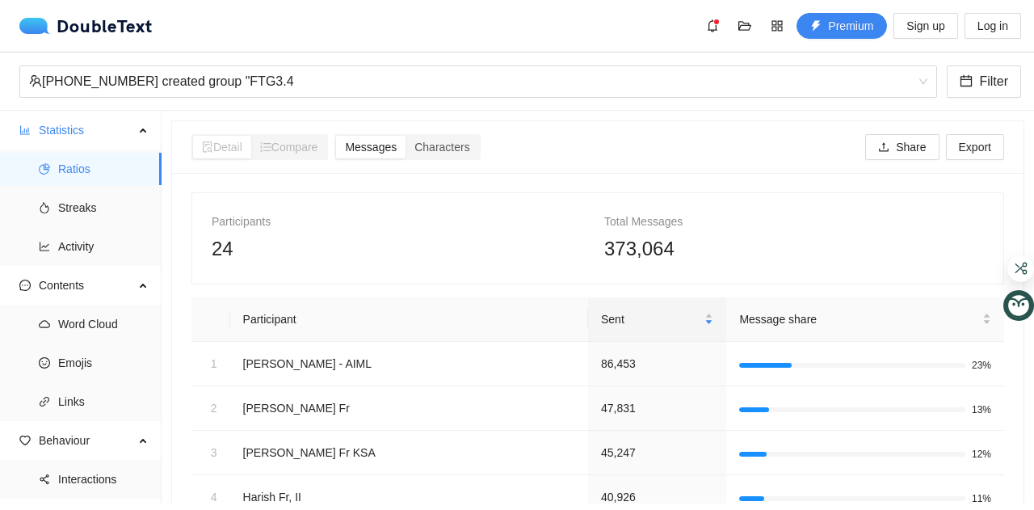
click at [336, 136] on input "Messages" at bounding box center [336, 136] width 0 height 0
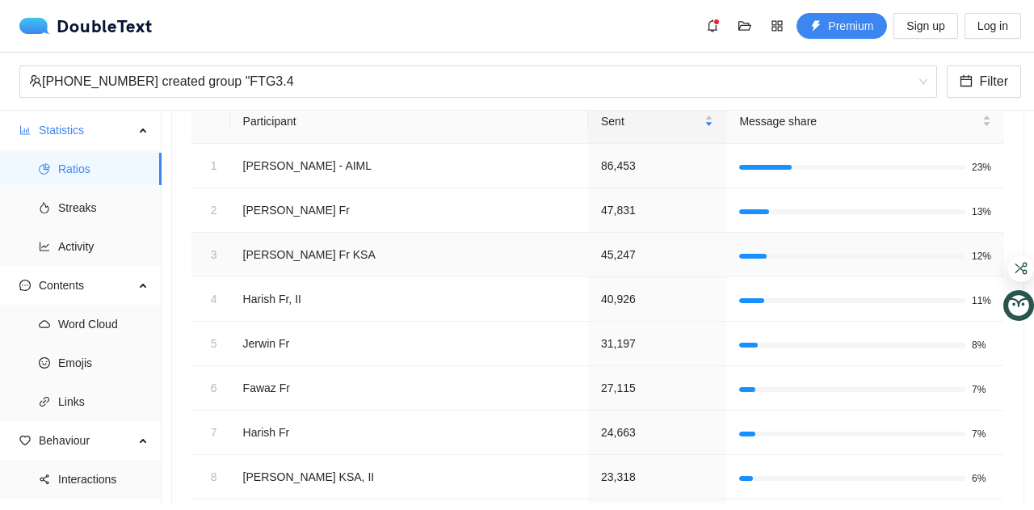
scroll to position [199, 0]
click at [826, 124] on span "Message share" at bounding box center [859, 120] width 240 height 18
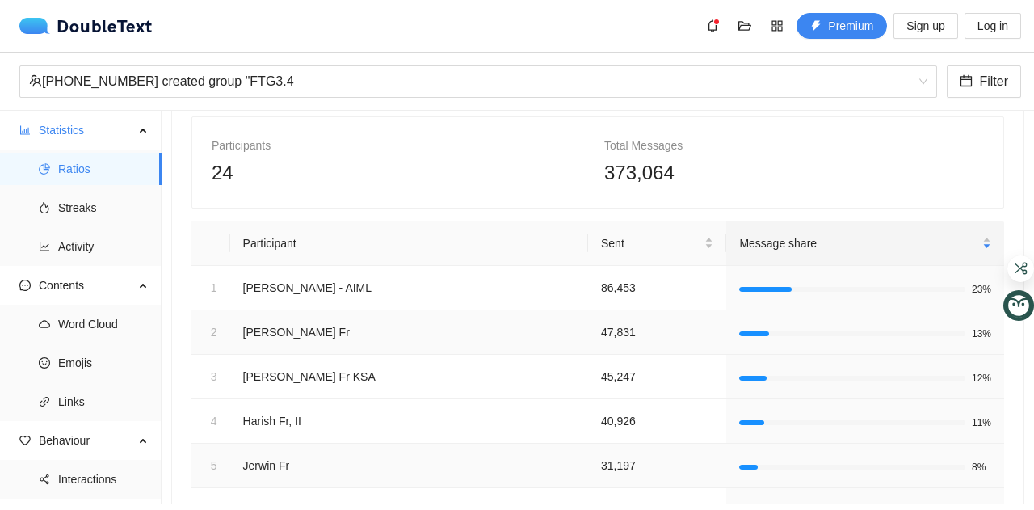
scroll to position [0, 0]
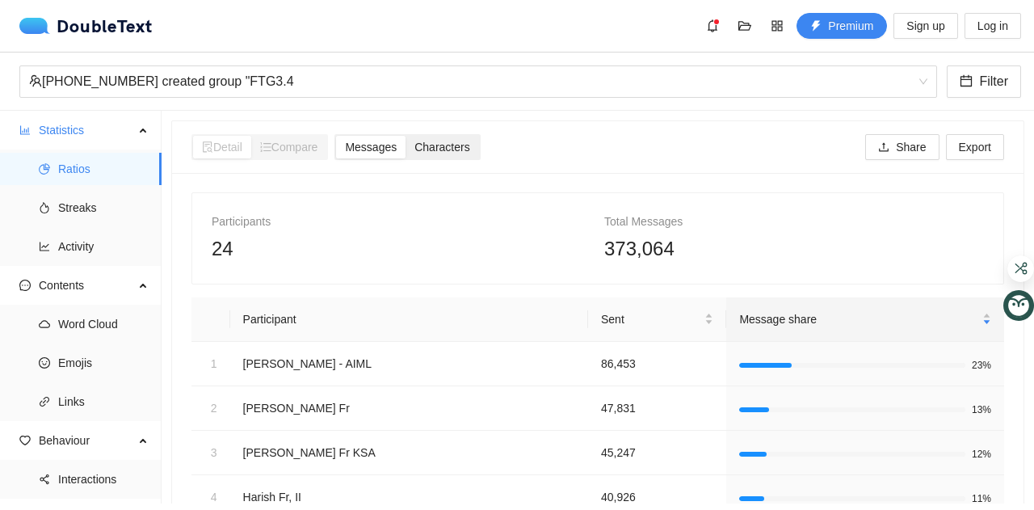
click at [456, 141] on span "Characters" at bounding box center [441, 147] width 55 height 13
click at [406, 136] on input "Characters" at bounding box center [406, 136] width 0 height 0
click at [389, 153] on span "Messages" at bounding box center [371, 147] width 52 height 13
click at [336, 136] on input "Messages" at bounding box center [336, 136] width 0 height 0
click at [959, 141] on span "Export" at bounding box center [975, 147] width 32 height 18
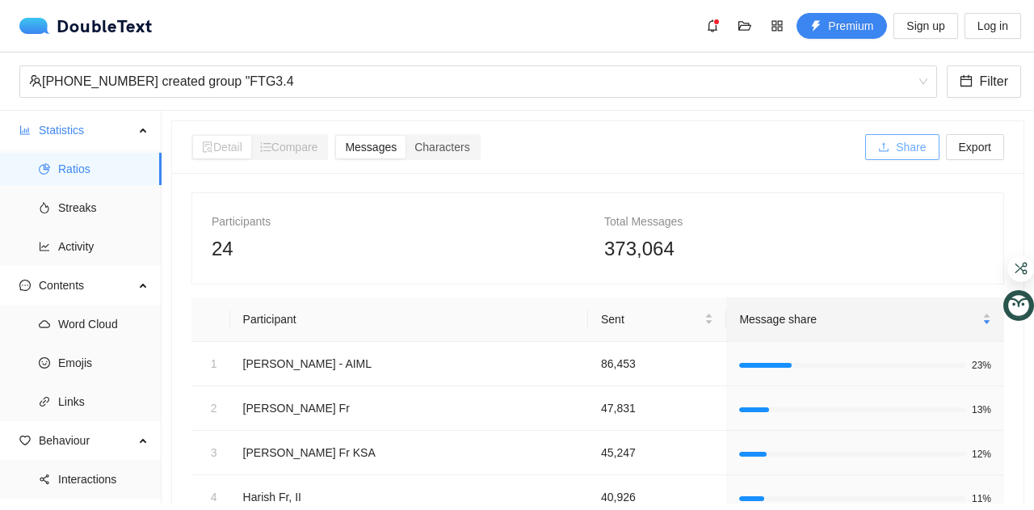
click at [896, 146] on span "Share" at bounding box center [911, 147] width 30 height 18
click at [669, 166] on div "Detail Compare Messages Characters Share Export" at bounding box center [597, 147] width 813 height 52
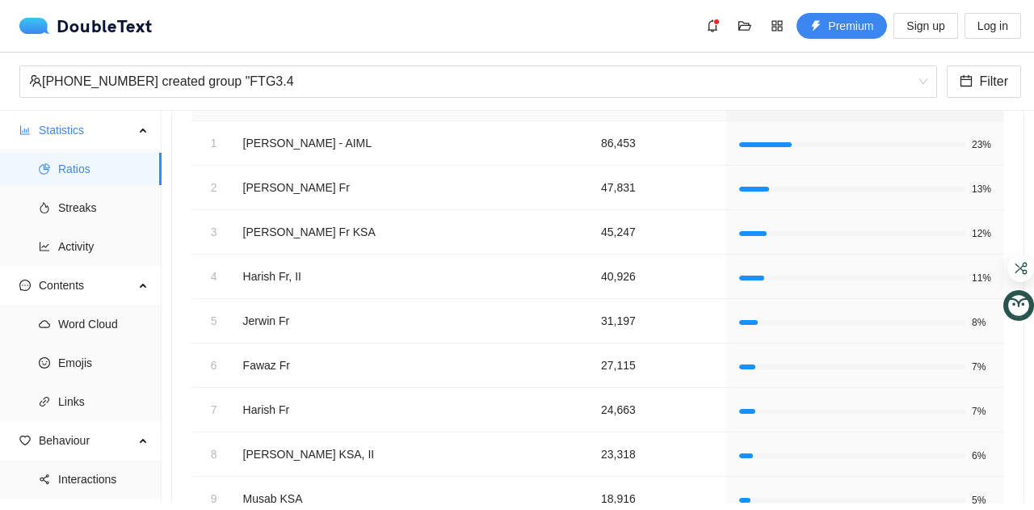
scroll to position [207, 0]
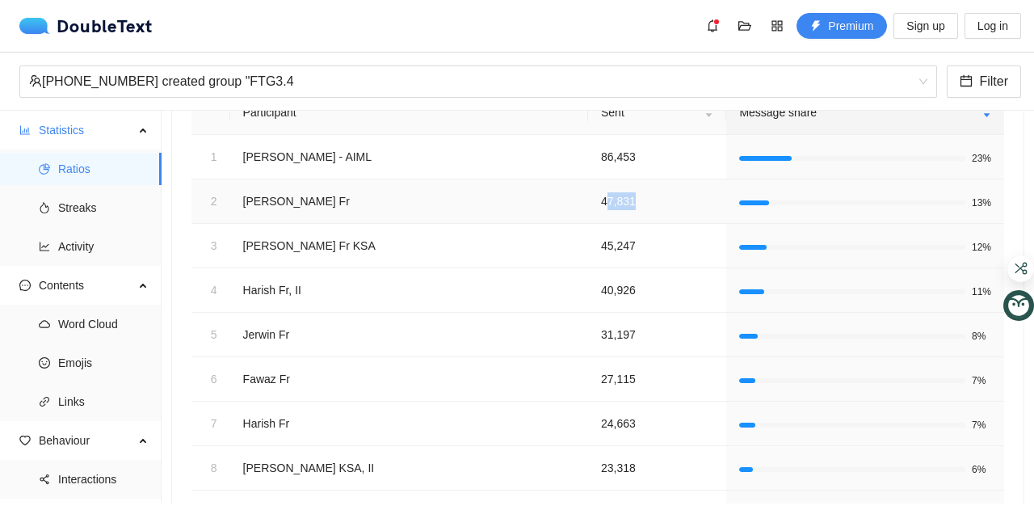
drag, startPoint x: 518, startPoint y: 201, endPoint x: 558, endPoint y: 211, distance: 41.5
click at [588, 211] on td "47,831" at bounding box center [657, 201] width 138 height 44
click at [558, 211] on div at bounding box center [559, 224] width 166 height 29
drag, startPoint x: 558, startPoint y: 211, endPoint x: 523, endPoint y: 199, distance: 37.6
click at [588, 199] on td "47,831" at bounding box center [657, 201] width 138 height 44
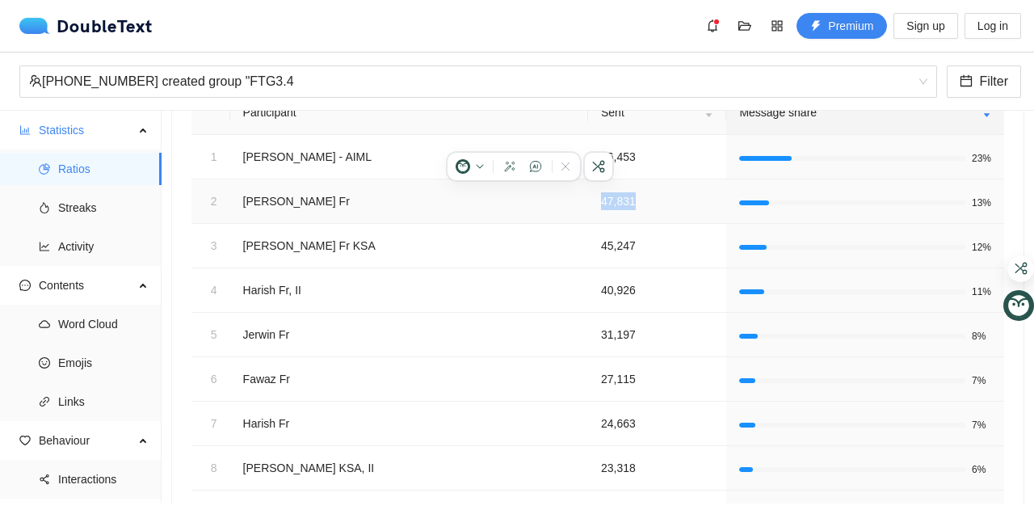
click at [588, 199] on td "47,831" at bounding box center [657, 201] width 138 height 44
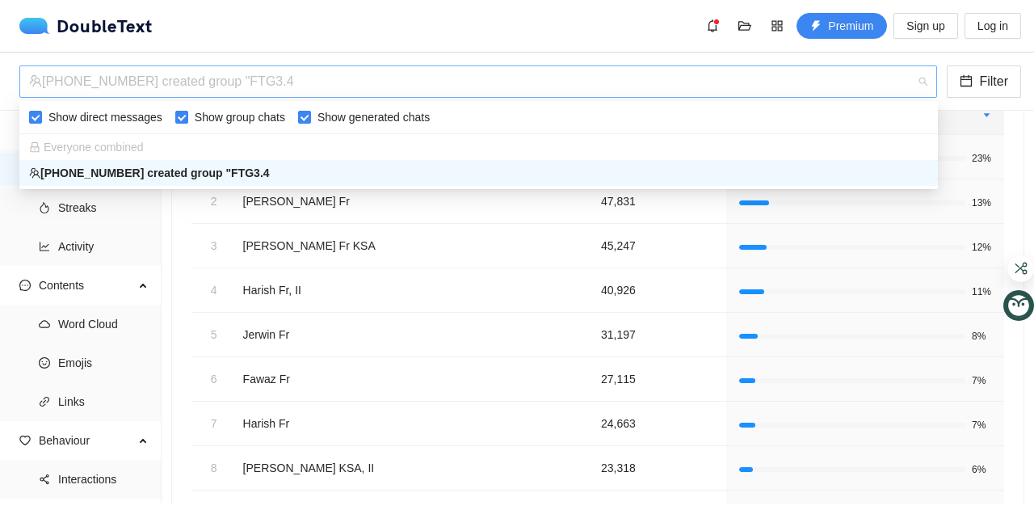
click at [927, 77] on span "[PHONE_NUMBER] created group "FTG3.4" at bounding box center [478, 81] width 898 height 31
